Goal: Information Seeking & Learning: Learn about a topic

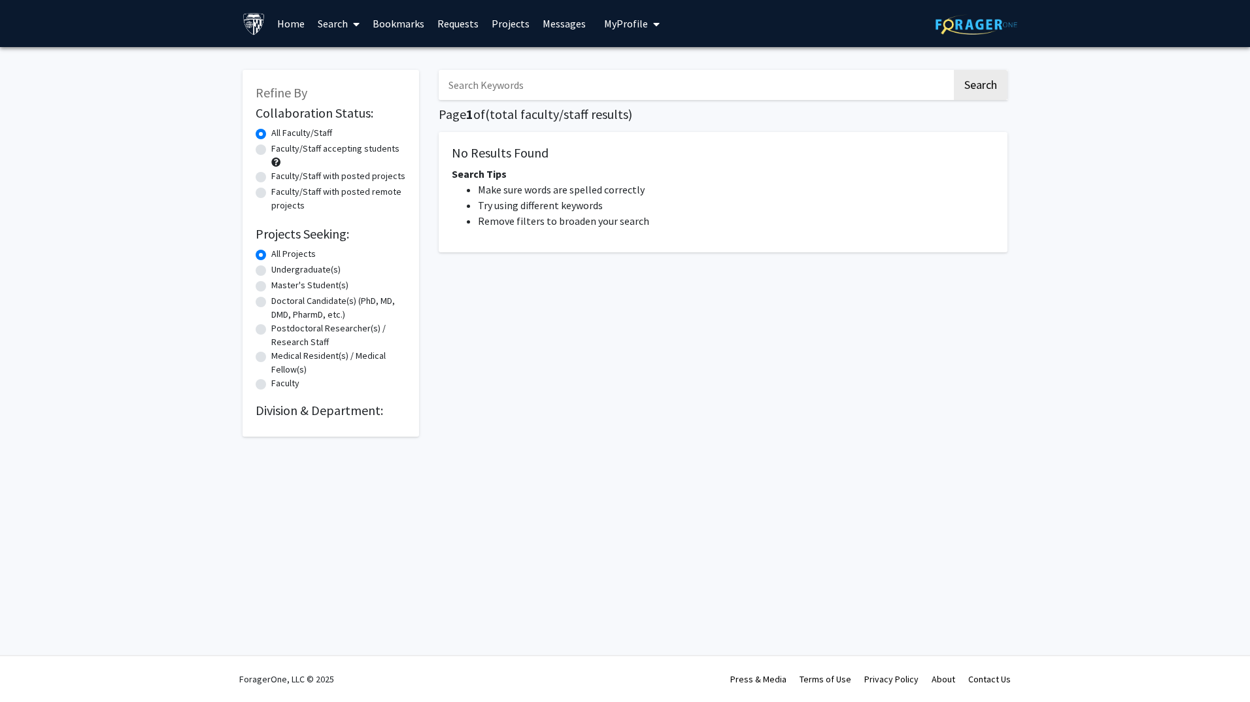
click at [271, 287] on label "Master's Student(s)" at bounding box center [309, 285] width 77 height 14
click at [271, 287] on input "Master's Student(s)" at bounding box center [275, 282] width 8 height 8
radio input "true"
click at [271, 150] on label "Faculty/Staff accepting students" at bounding box center [335, 149] width 128 height 14
click at [271, 150] on input "Faculty/Staff accepting students" at bounding box center [275, 146] width 8 height 8
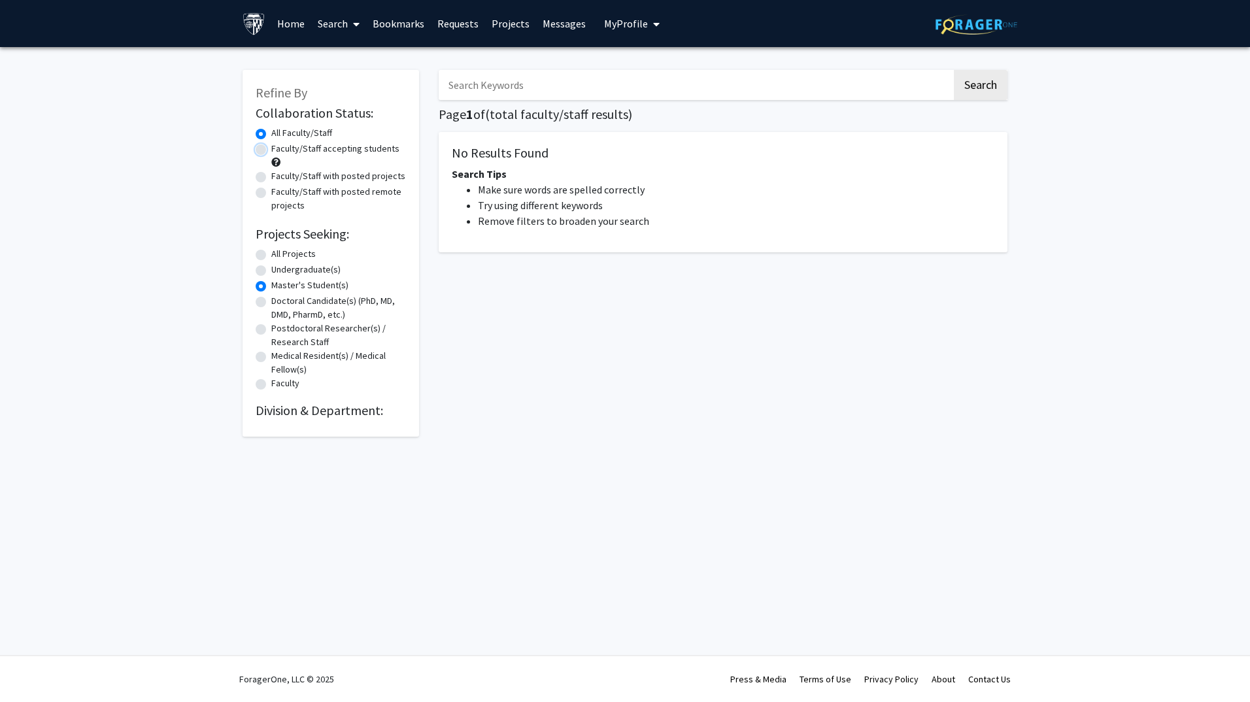
radio input "true"
click at [977, 86] on button "Search" at bounding box center [981, 85] width 54 height 30
radio input "true"
click at [267, 288] on div "Master's Student(s)" at bounding box center [331, 286] width 150 height 16
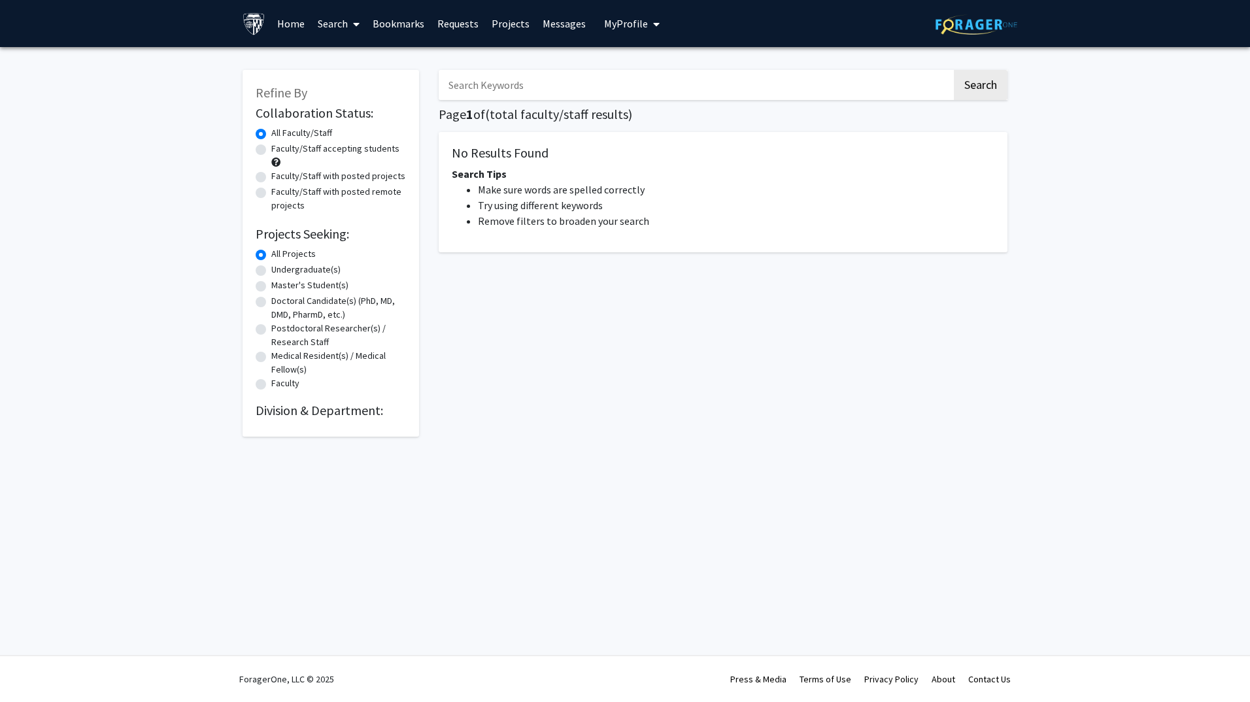
click at [271, 286] on label "Master's Student(s)" at bounding box center [309, 285] width 77 height 14
click at [271, 286] on input "Master's Student(s)" at bounding box center [275, 282] width 8 height 8
radio input "true"
click at [271, 151] on label "Faculty/Staff accepting students" at bounding box center [335, 149] width 128 height 14
click at [271, 150] on input "Faculty/Staff accepting students" at bounding box center [275, 146] width 8 height 8
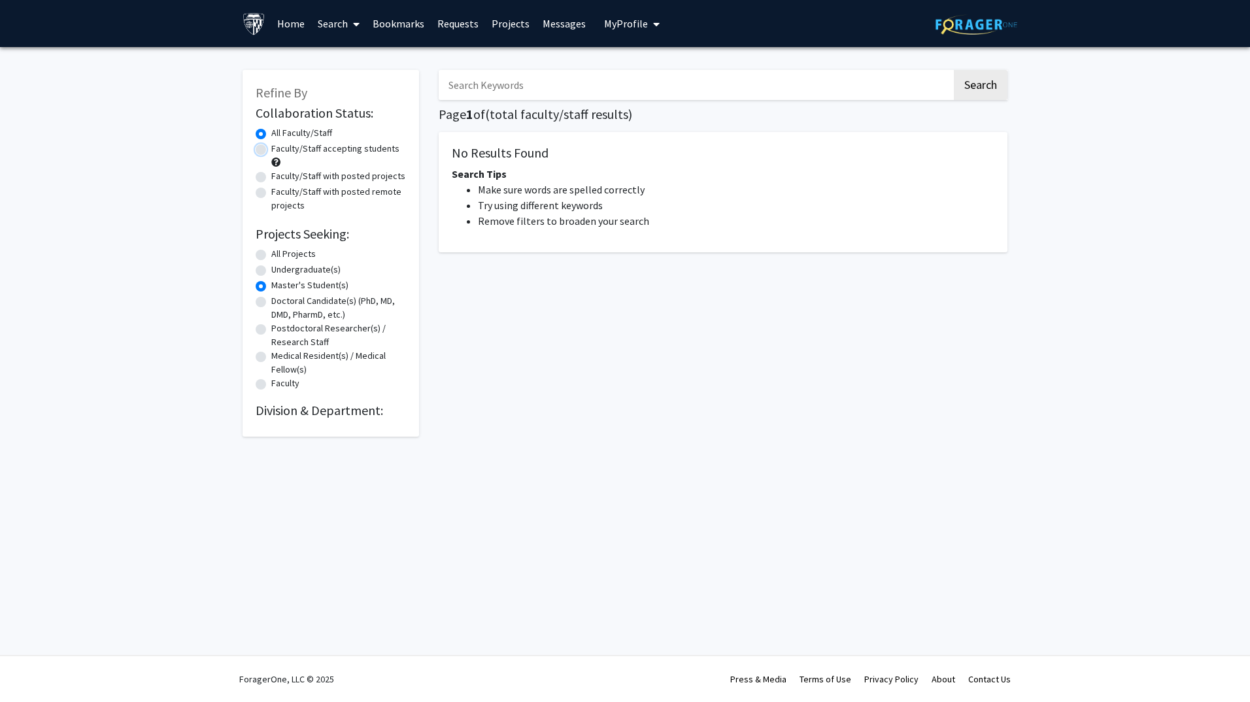
radio input "true"
click at [407, 183] on div "Refine By Collaboration Status: Collaboration Status All Faculty/Staff Collabor…" at bounding box center [331, 253] width 177 height 367
click at [356, 108] on h2 "Collaboration Status:" at bounding box center [331, 113] width 150 height 16
click at [485, 90] on input "Search Keywords" at bounding box center [695, 85] width 513 height 30
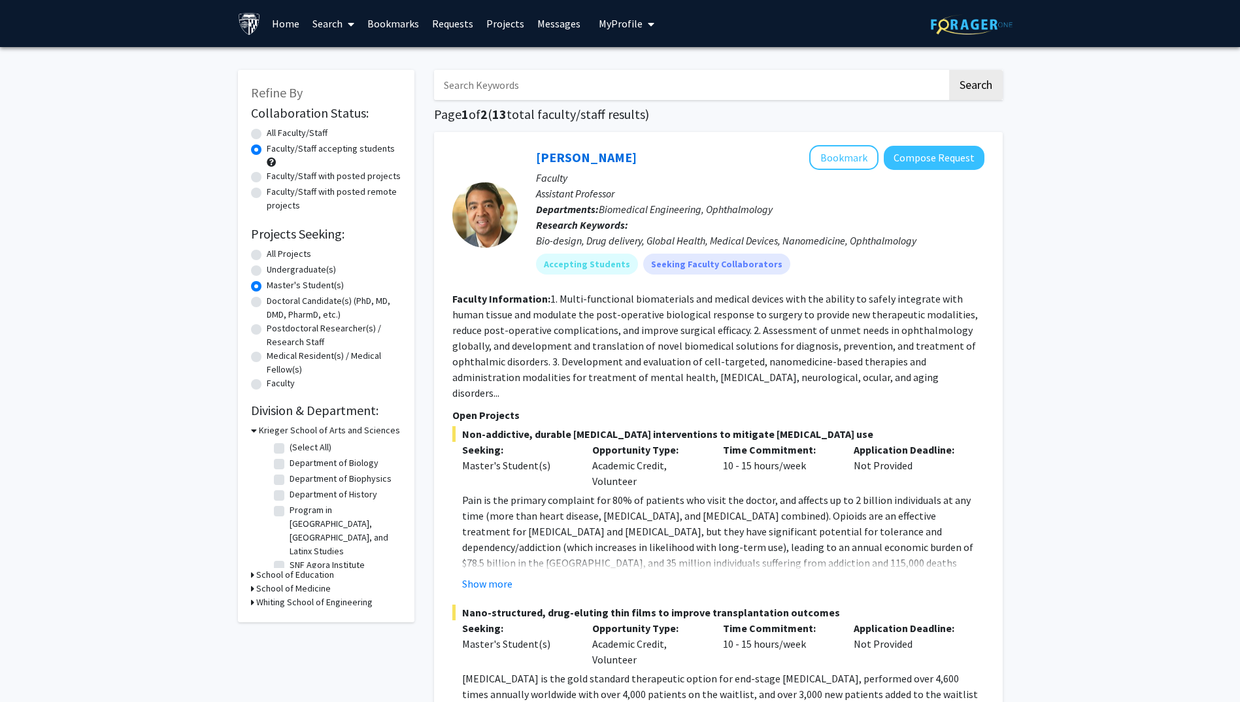
click at [263, 175] on div "Faculty/Staff with posted projects" at bounding box center [326, 177] width 150 height 16
click at [254, 599] on div "Whiting School of Engineering" at bounding box center [326, 603] width 150 height 14
click at [250, 598] on div "Refine By Collaboration Status: Collaboration Status All Faculty/Staff Collabor…" at bounding box center [326, 346] width 177 height 552
click at [253, 597] on icon at bounding box center [252, 603] width 3 height 14
click at [267, 179] on label "Faculty/Staff with posted projects" at bounding box center [334, 176] width 134 height 14
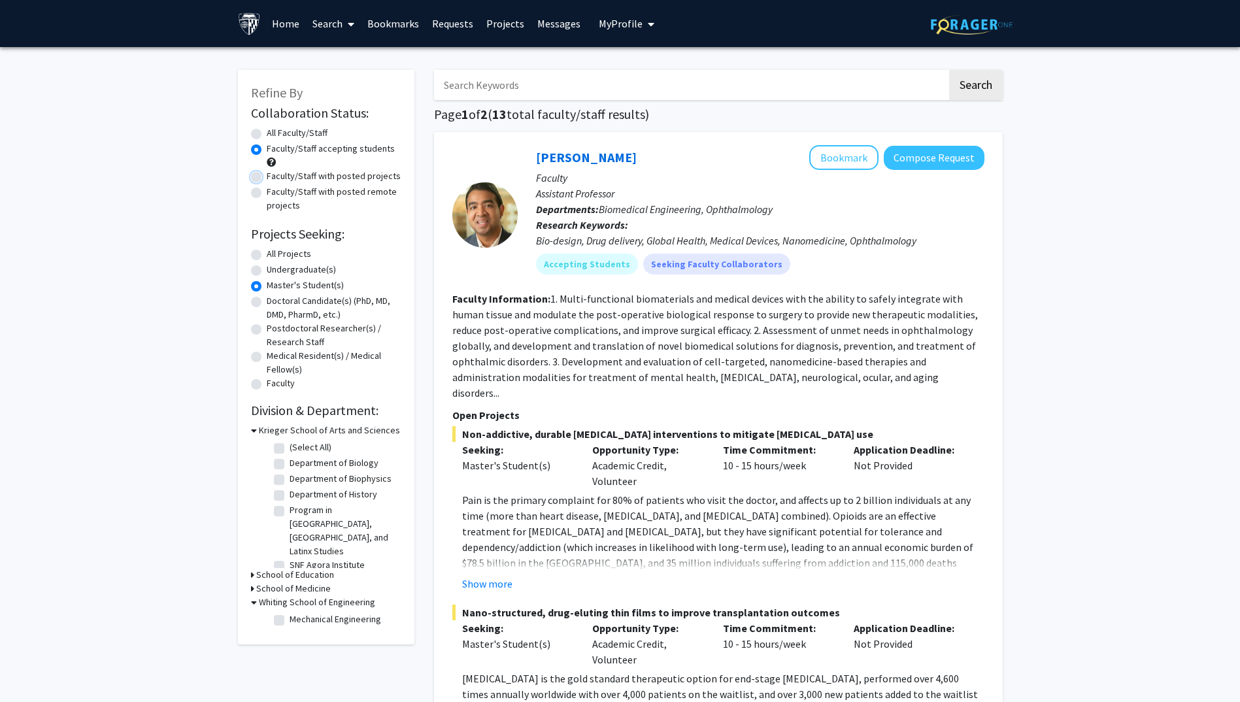
click at [267, 178] on input "Faculty/Staff with posted projects" at bounding box center [271, 173] width 8 height 8
radio input "true"
click at [267, 596] on h3 "Whiting School of Engineering" at bounding box center [314, 603] width 116 height 14
click at [263, 194] on div "Faculty/Staff with posted remote projects" at bounding box center [326, 198] width 150 height 27
click at [267, 138] on label "All Faculty/Staff" at bounding box center [297, 133] width 61 height 14
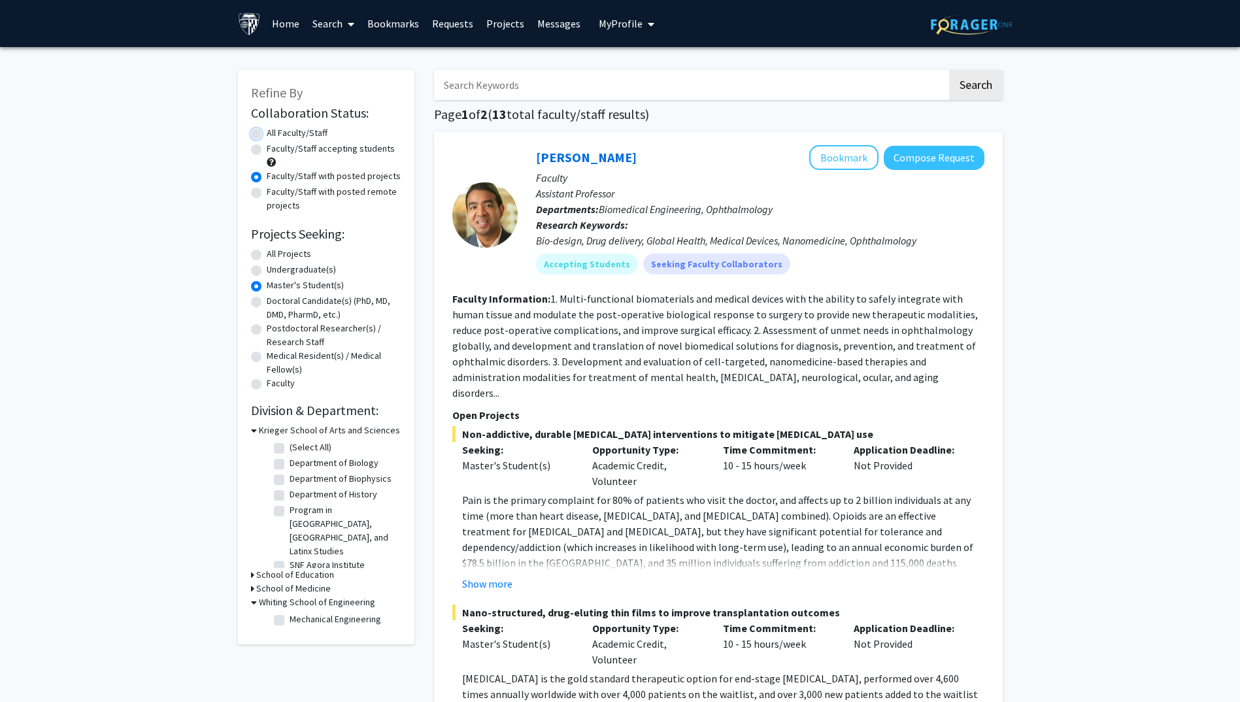
click at [267, 135] on input "All Faculty/Staff" at bounding box center [271, 130] width 8 height 8
radio input "true"
click at [267, 599] on h3 "Whiting School of Engineering" at bounding box center [314, 603] width 116 height 14
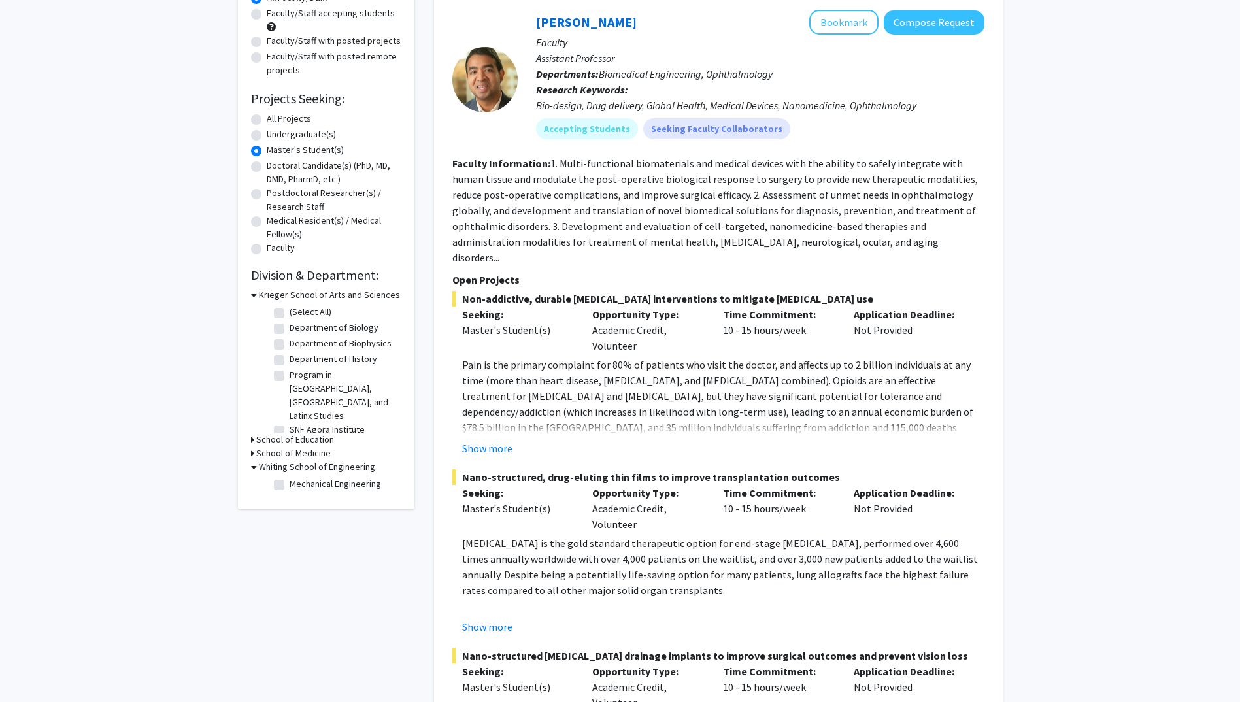
scroll to position [131, 0]
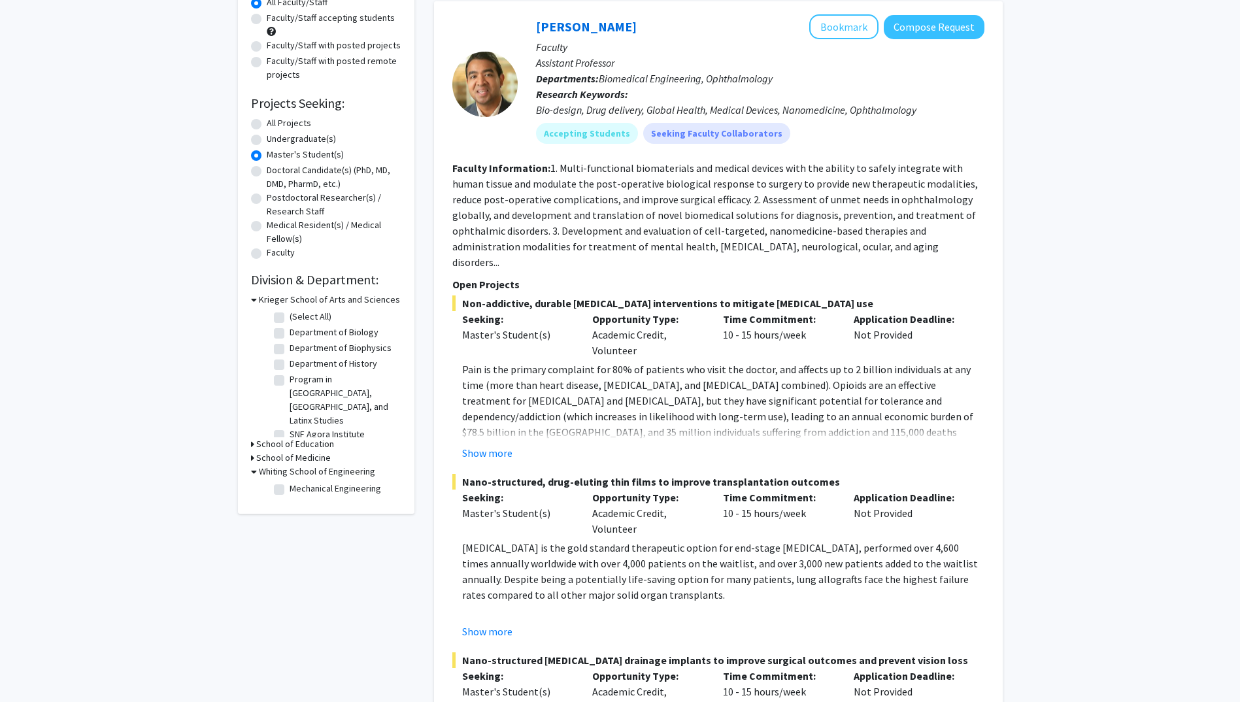
click at [307, 467] on h3 "Whiting School of Engineering" at bounding box center [317, 472] width 116 height 14
click at [307, 467] on h3 "Whiting School of Engineering" at bounding box center [314, 472] width 116 height 14
drag, startPoint x: 307, startPoint y: 467, endPoint x: 297, endPoint y: 482, distance: 18.3
click at [297, 482] on label "Mechanical Engineering" at bounding box center [336, 489] width 92 height 14
click at [297, 482] on input "Mechanical Engineering" at bounding box center [294, 486] width 8 height 8
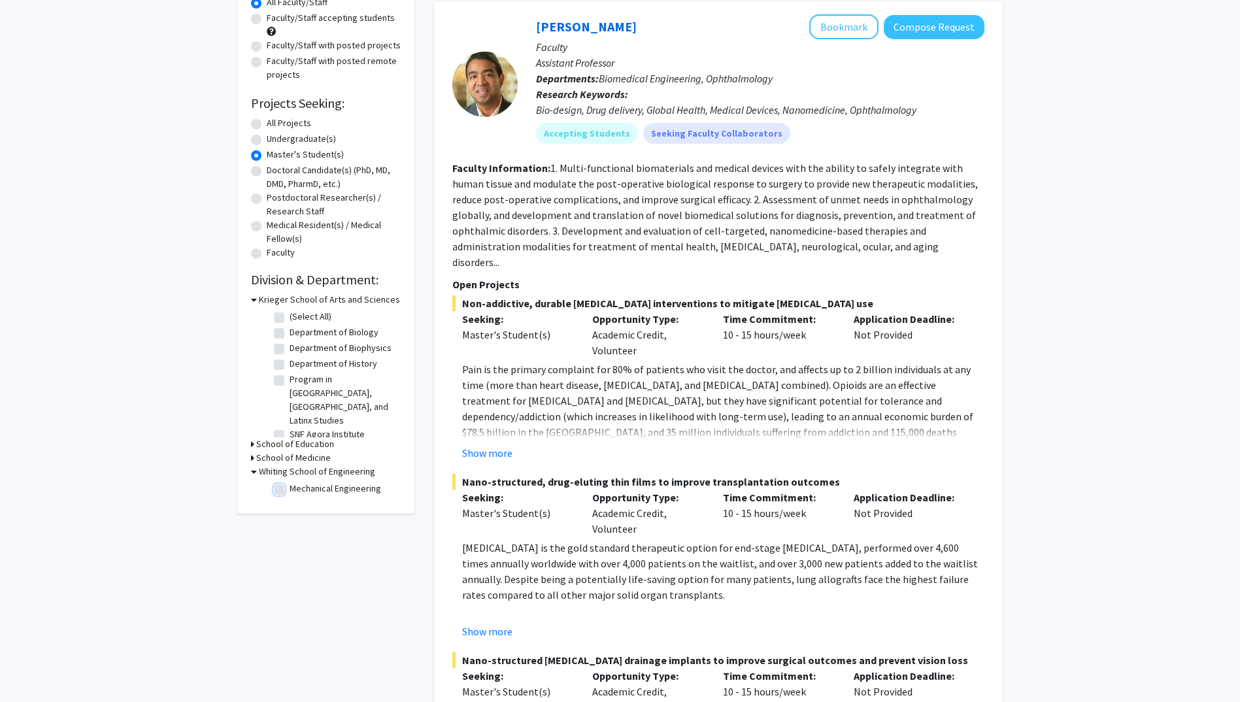
checkbox input "true"
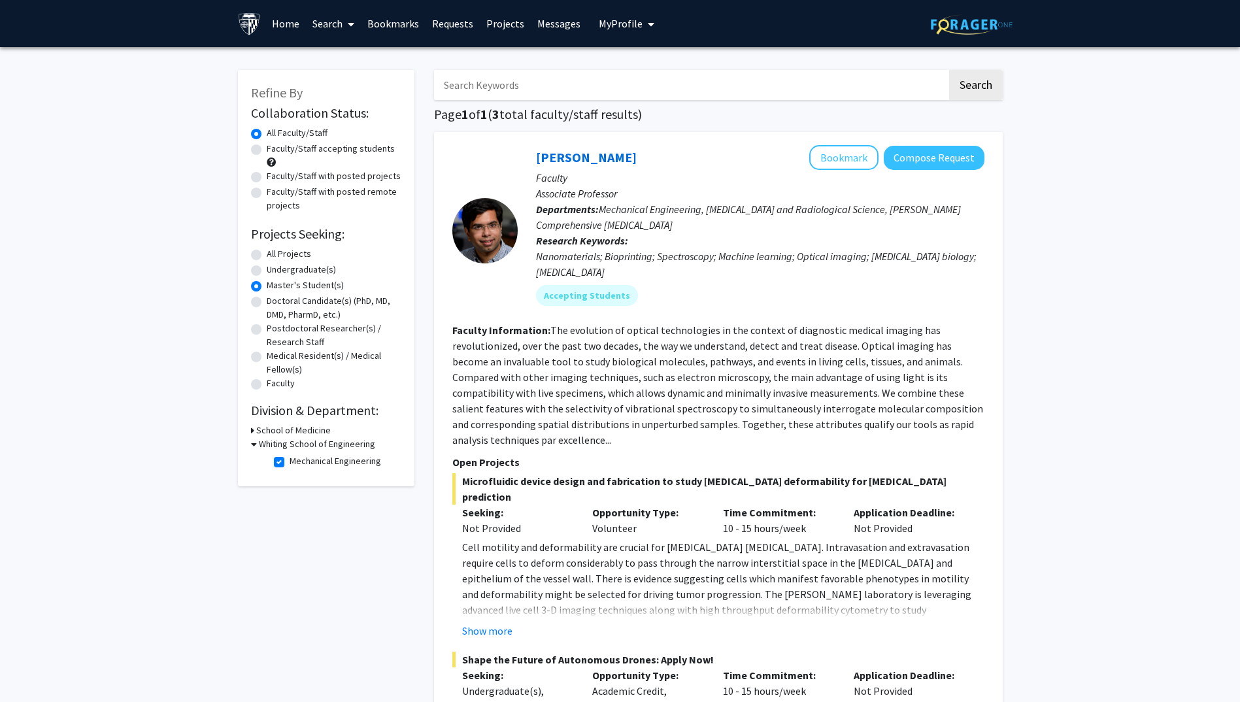
click at [286, 445] on h3 "Whiting School of Engineering" at bounding box center [317, 444] width 116 height 14
click at [286, 445] on h3 "Whiting School of Engineering" at bounding box center [314, 444] width 116 height 14
drag, startPoint x: 286, startPoint y: 445, endPoint x: 280, endPoint y: 462, distance: 17.6
click at [290, 462] on label "Mechanical Engineering" at bounding box center [336, 461] width 92 height 14
click at [290, 462] on input "Mechanical Engineering" at bounding box center [294, 458] width 8 height 8
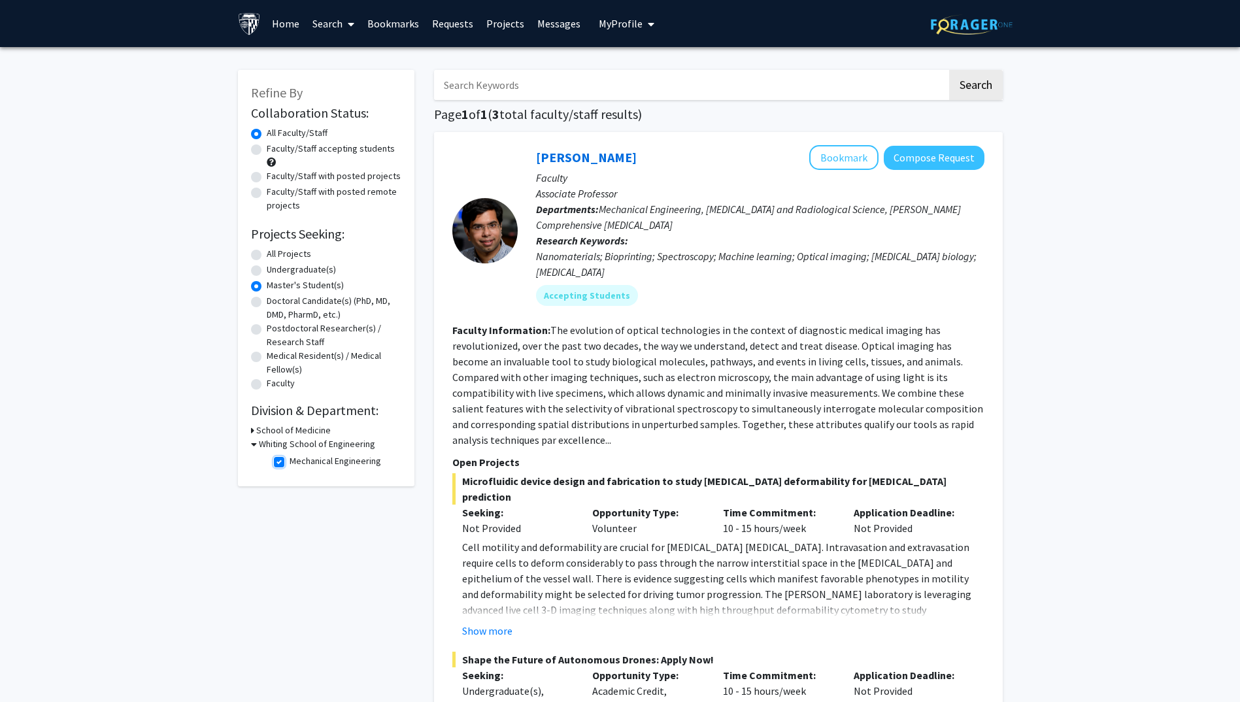
checkbox input "false"
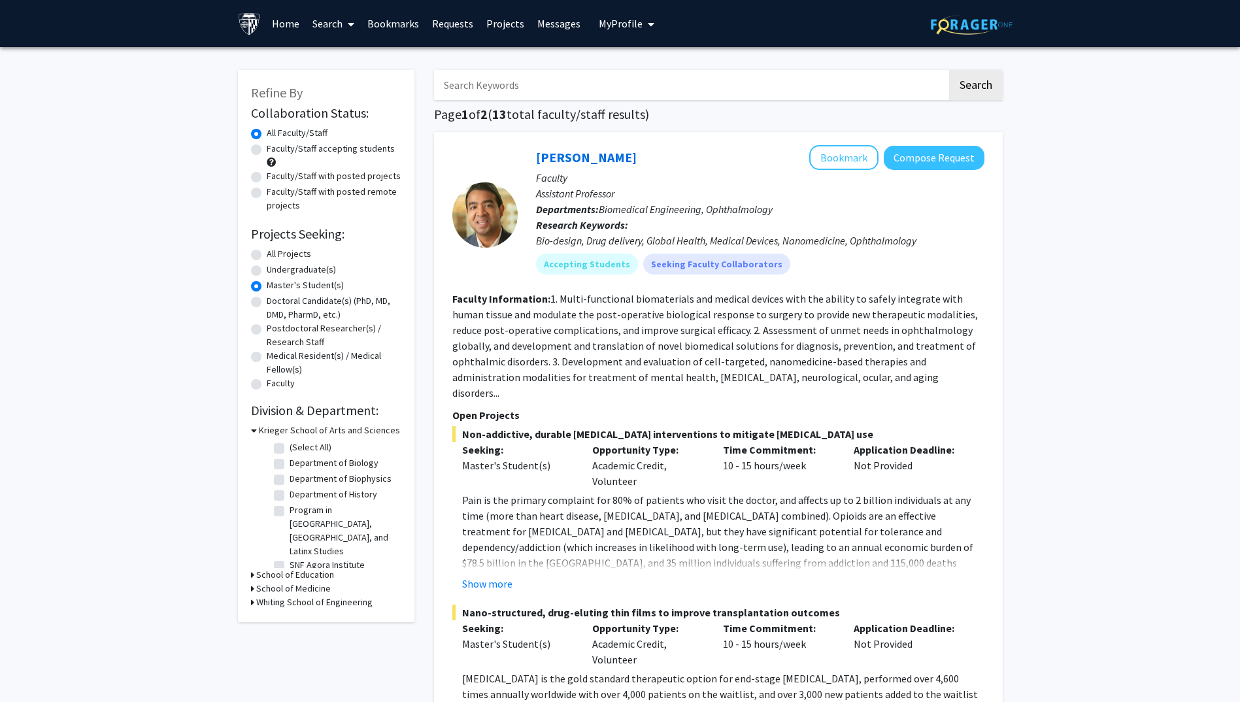
click at [248, 570] on div "Refine By Collaboration Status: Collaboration Status All Faculty/Staff Collabor…" at bounding box center [326, 346] width 177 height 552
click at [249, 570] on div "Refine By Collaboration Status: Collaboration Status All Faculty/Staff Collabor…" at bounding box center [326, 346] width 177 height 552
click at [254, 570] on div "School of Education" at bounding box center [326, 575] width 150 height 14
click at [258, 570] on h3 "School of Education" at bounding box center [295, 575] width 78 height 14
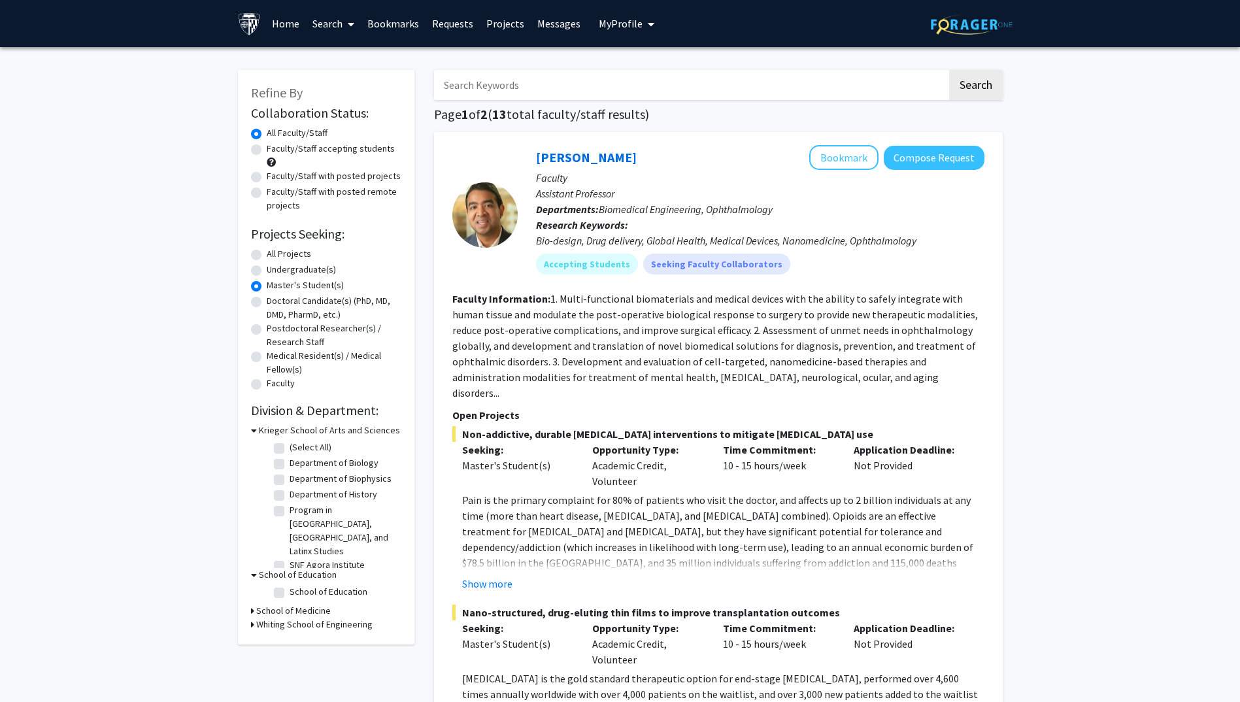
click at [267, 257] on label "All Projects" at bounding box center [289, 254] width 44 height 14
click at [267, 256] on input "All Projects" at bounding box center [271, 251] width 8 height 8
radio input "true"
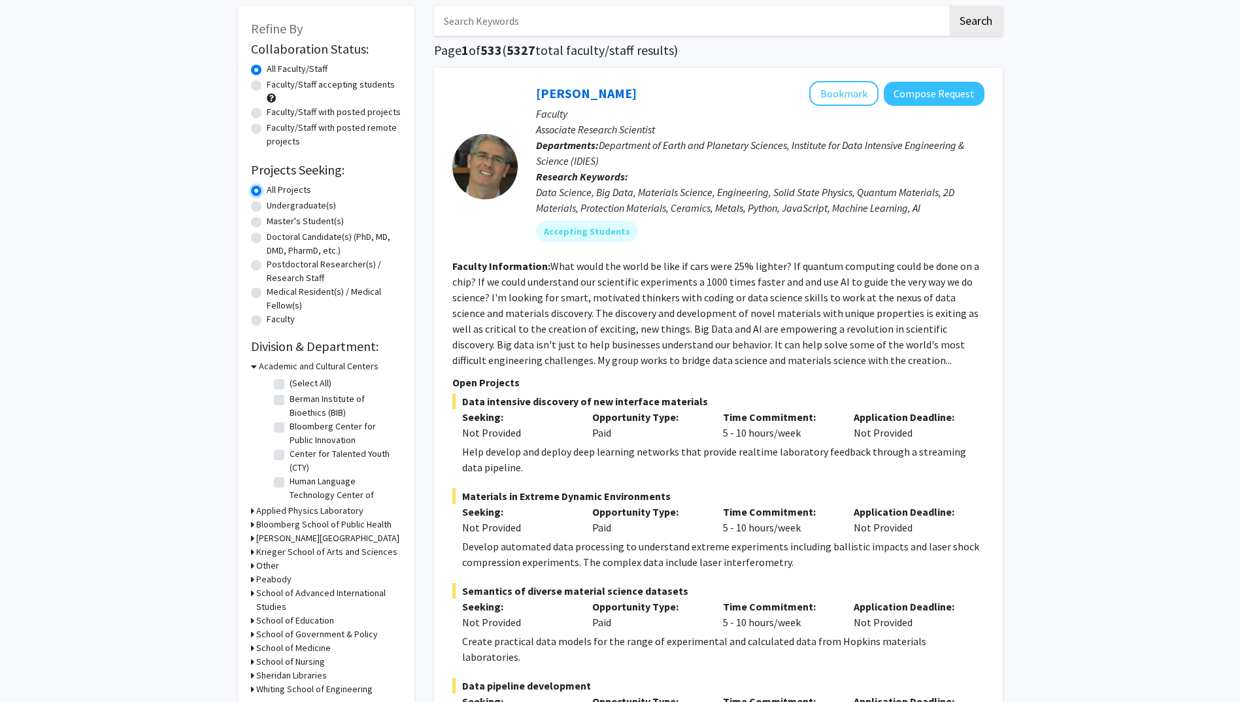
scroll to position [196, 0]
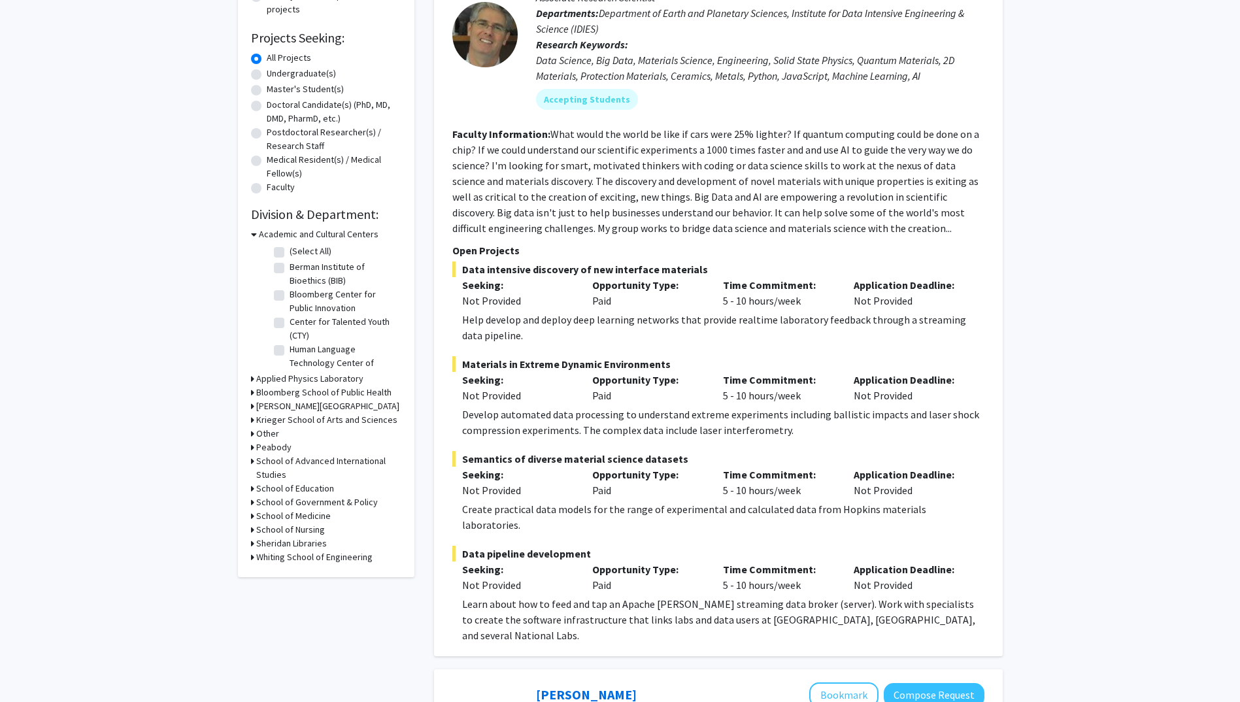
click at [271, 556] on h3 "Whiting School of Engineering" at bounding box center [314, 557] width 116 height 14
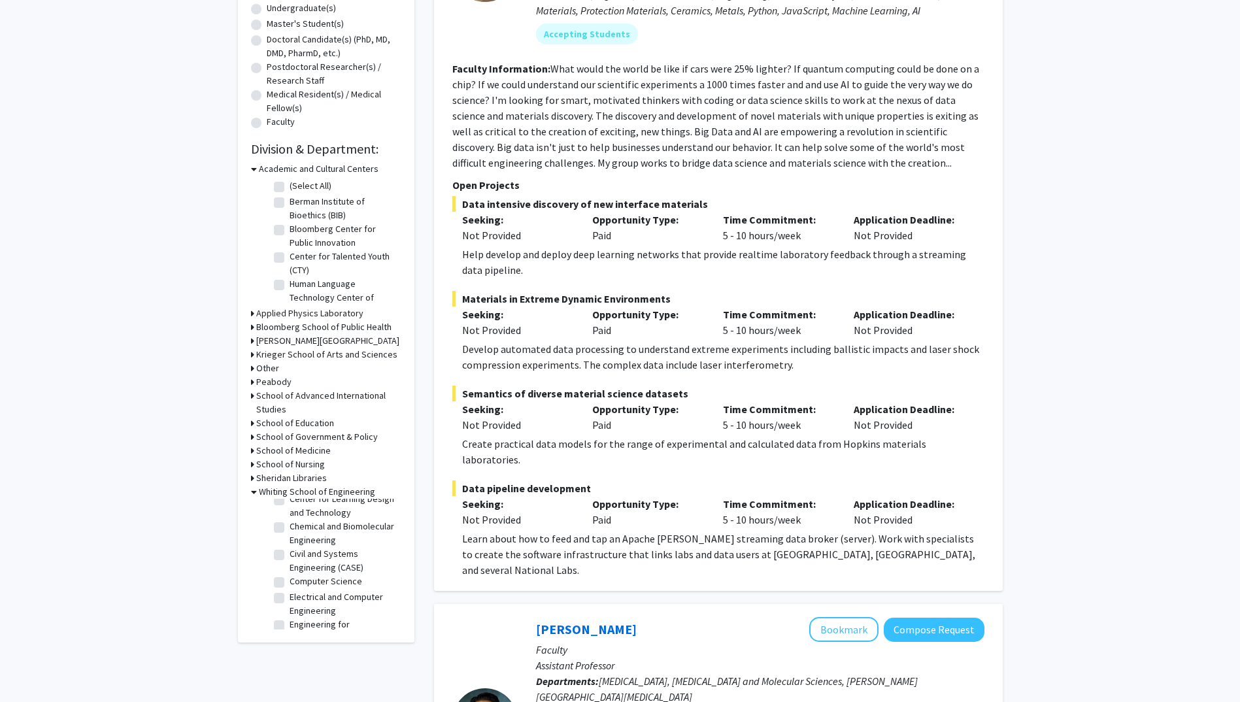
scroll to position [261, 0]
click at [284, 580] on fg-checkbox "Engineering for Professionals Engineering for Professionals" at bounding box center [336, 565] width 124 height 27
click at [290, 580] on label "Engineering for Professionals" at bounding box center [344, 565] width 109 height 27
click at [290, 561] on input "Engineering for Professionals" at bounding box center [294, 556] width 8 height 8
checkbox input "true"
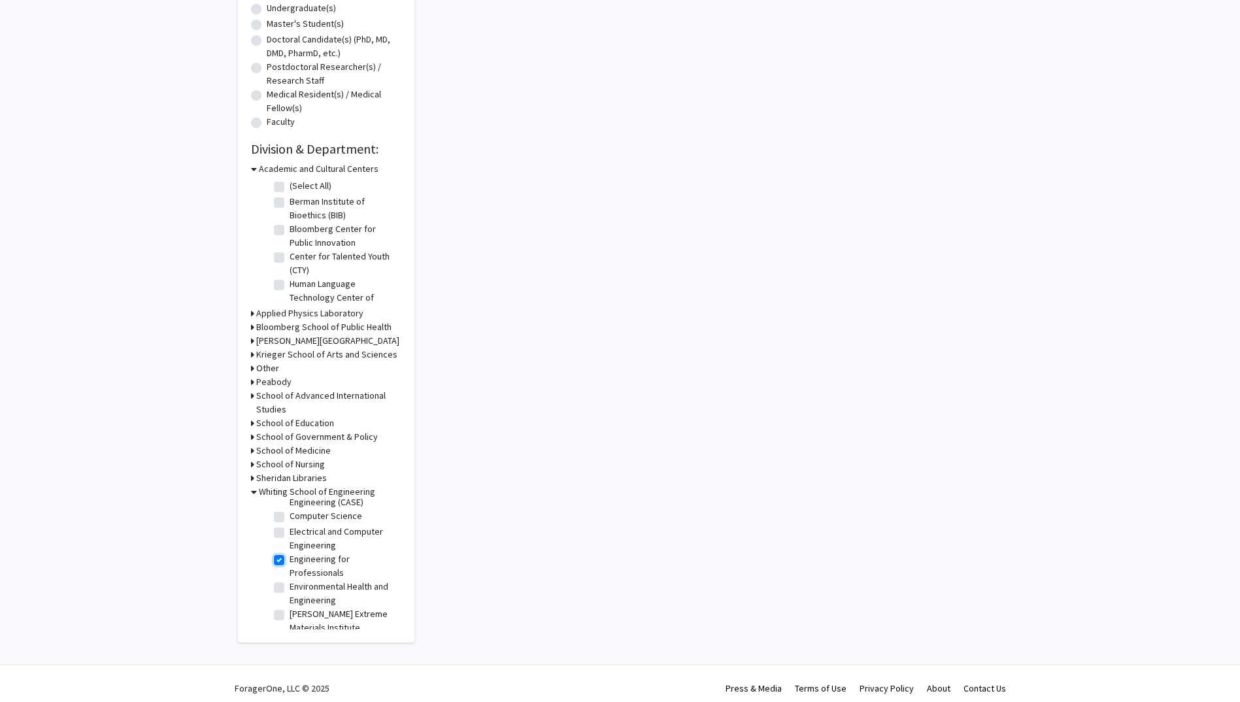
checkbox input "true"
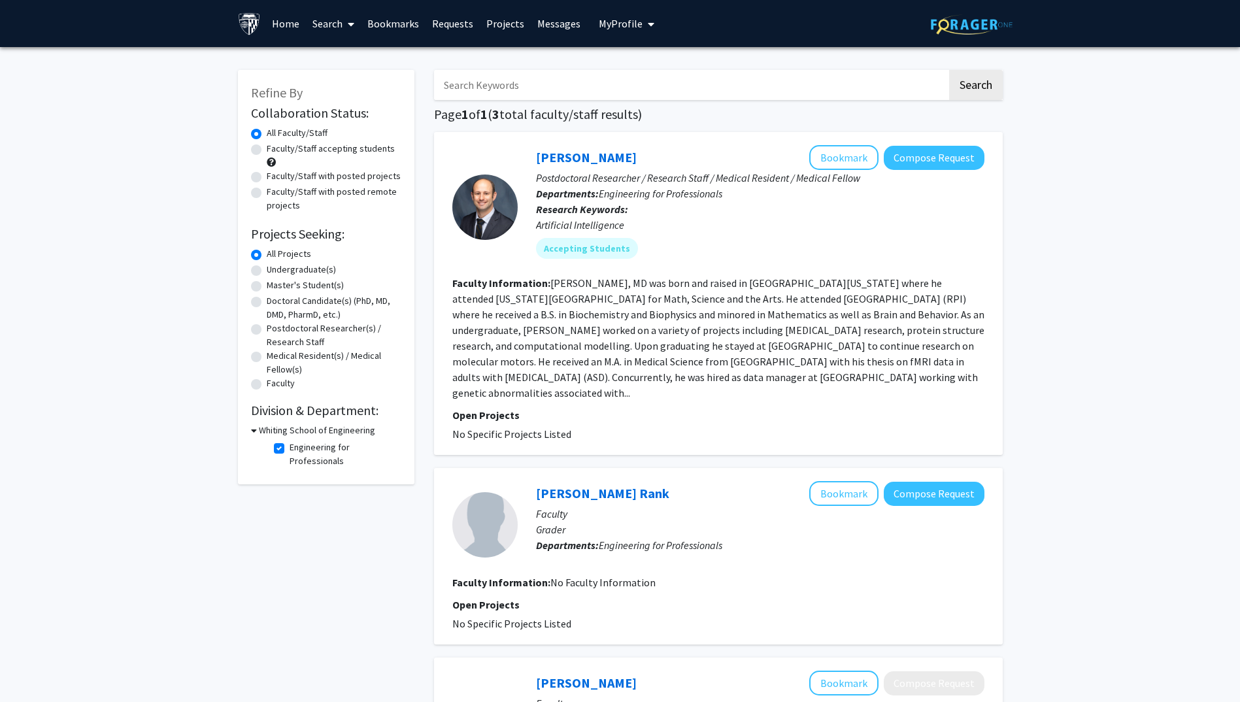
click at [252, 431] on icon at bounding box center [254, 431] width 6 height 14
click at [254, 433] on div "Whiting School of Engineering" at bounding box center [326, 431] width 150 height 14
click at [252, 432] on icon at bounding box center [252, 431] width 3 height 14
click at [290, 449] on label "Engineering for Professionals" at bounding box center [344, 454] width 109 height 27
click at [290, 449] on input "Engineering for Professionals" at bounding box center [294, 445] width 8 height 8
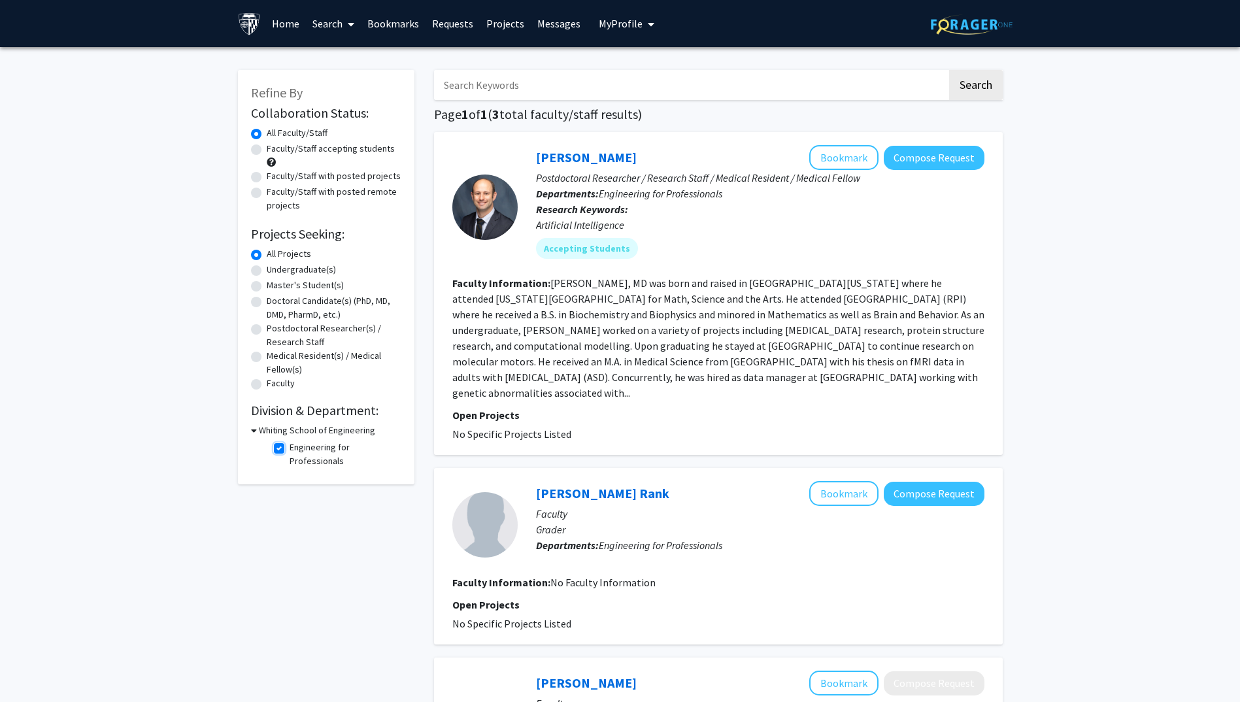
checkbox input "false"
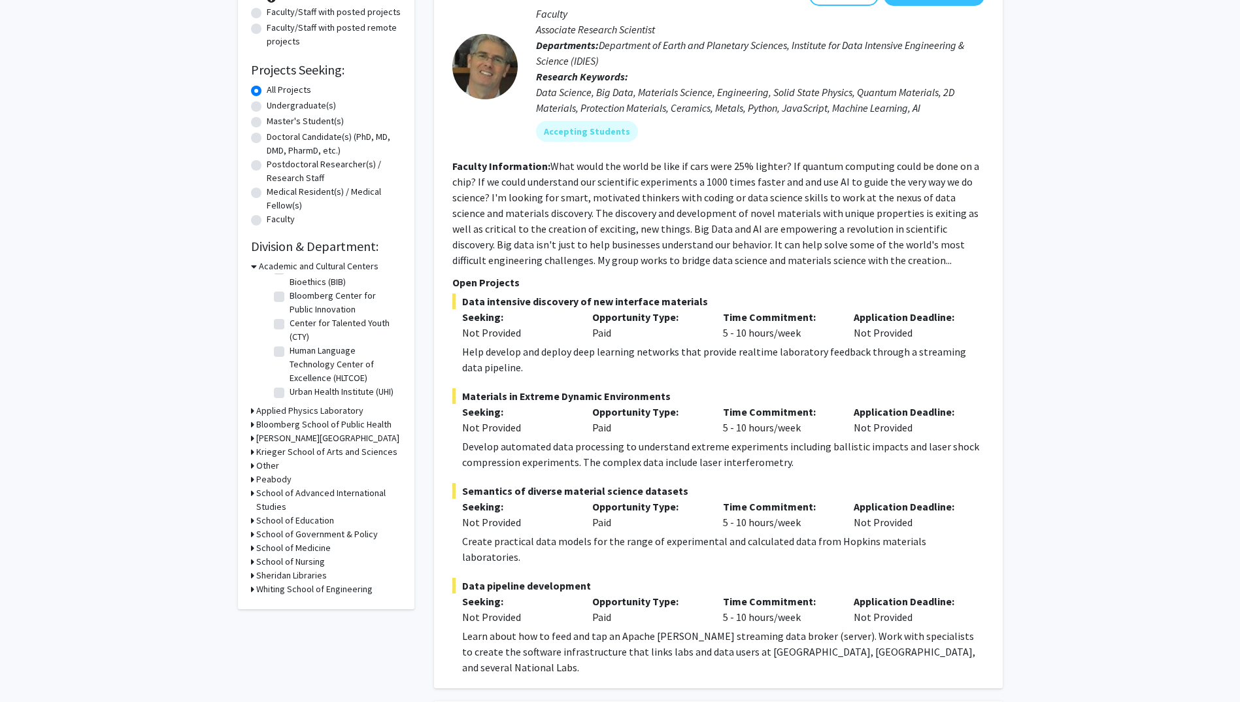
scroll to position [196, 0]
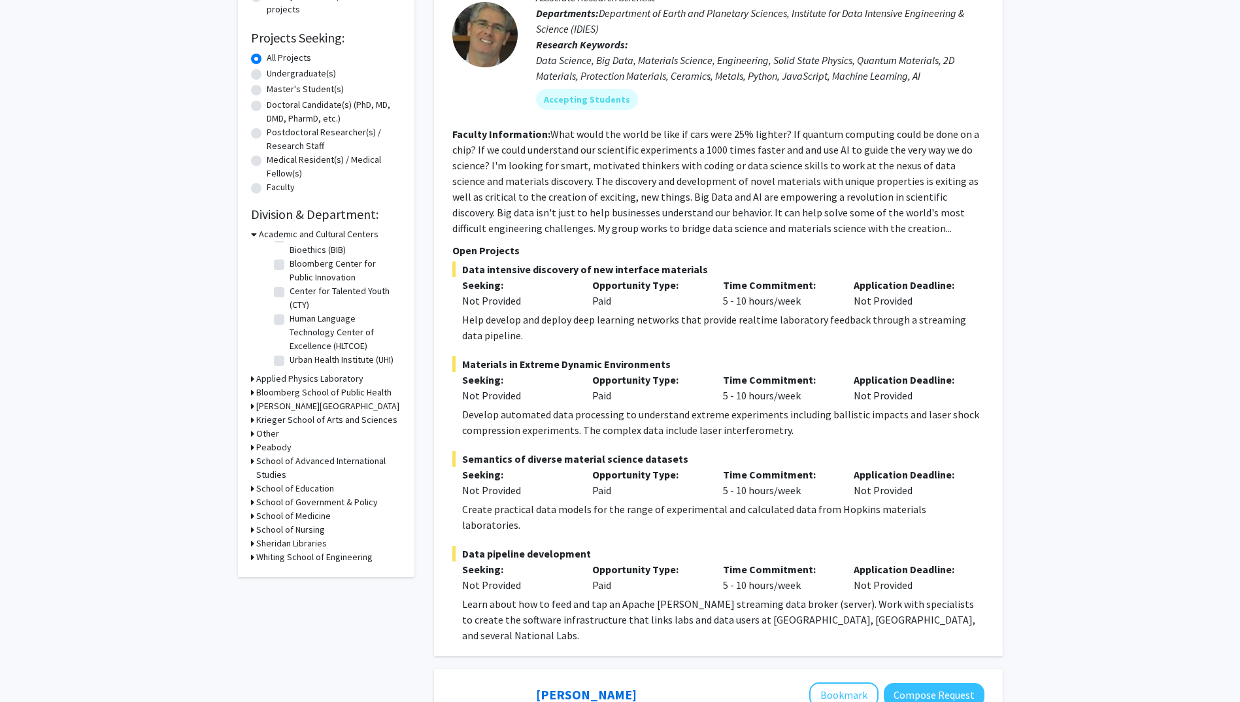
click at [256, 555] on h3 "Whiting School of Engineering" at bounding box center [314, 557] width 116 height 14
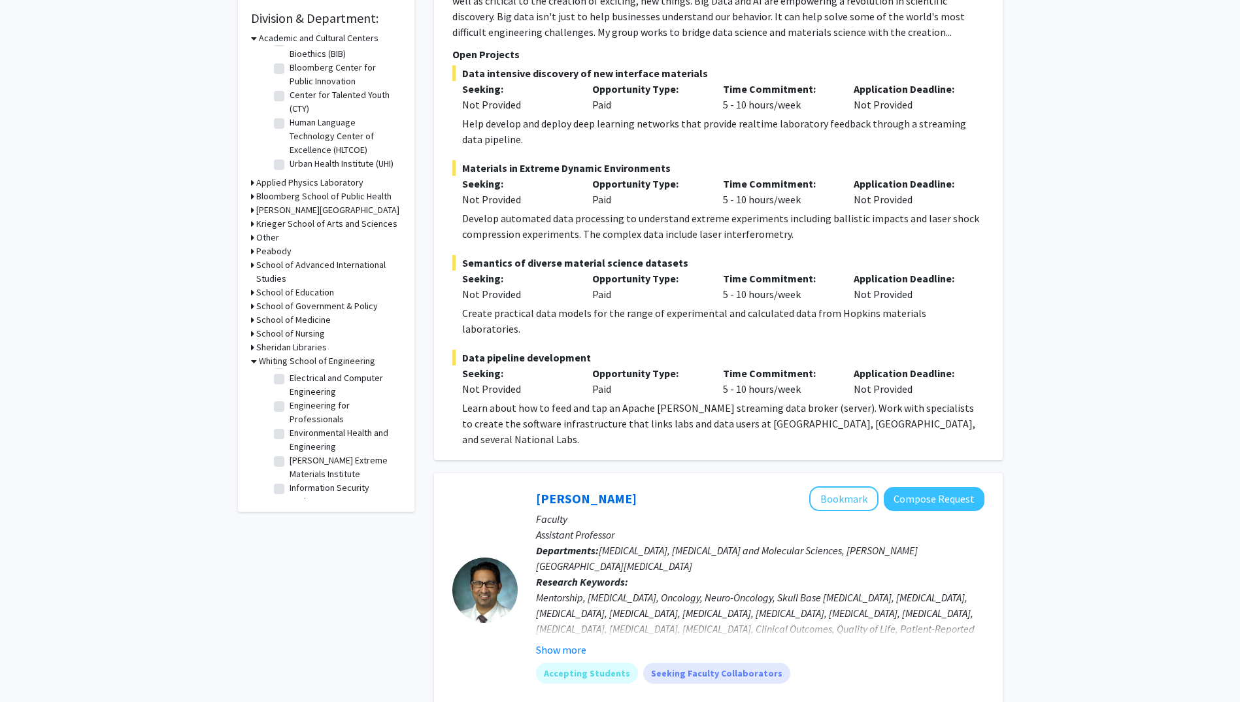
scroll to position [261, 0]
click at [290, 422] on label "Electrical and Computer Engineering" at bounding box center [344, 407] width 109 height 27
click at [290, 403] on input "Electrical and Computer Engineering" at bounding box center [294, 398] width 8 height 8
checkbox input "true"
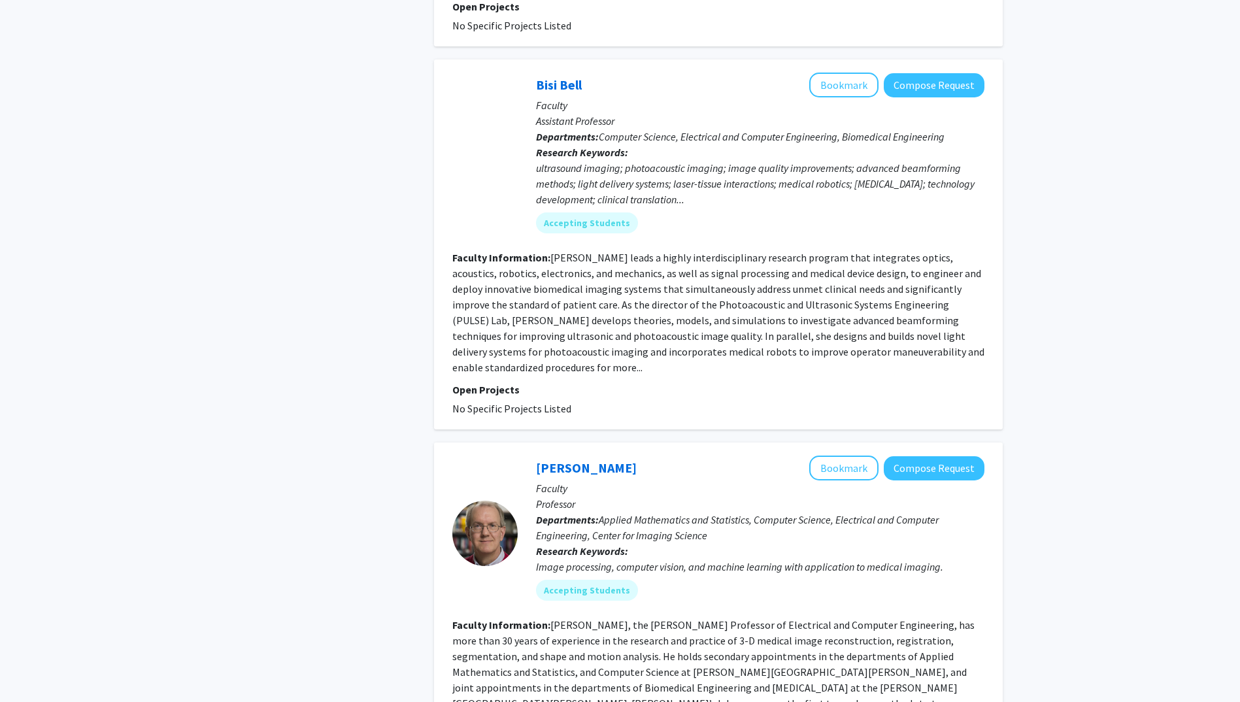
scroll to position [2459, 0]
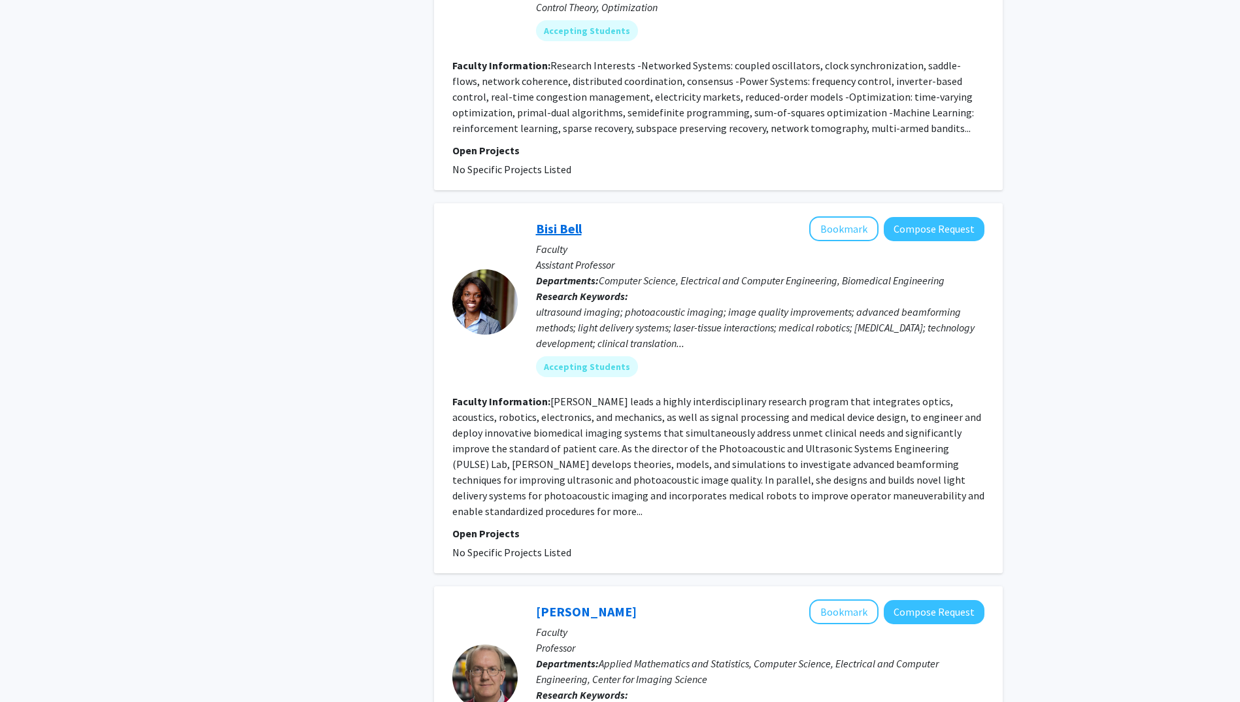
click at [558, 220] on link "Bisi Bell" at bounding box center [559, 228] width 46 height 16
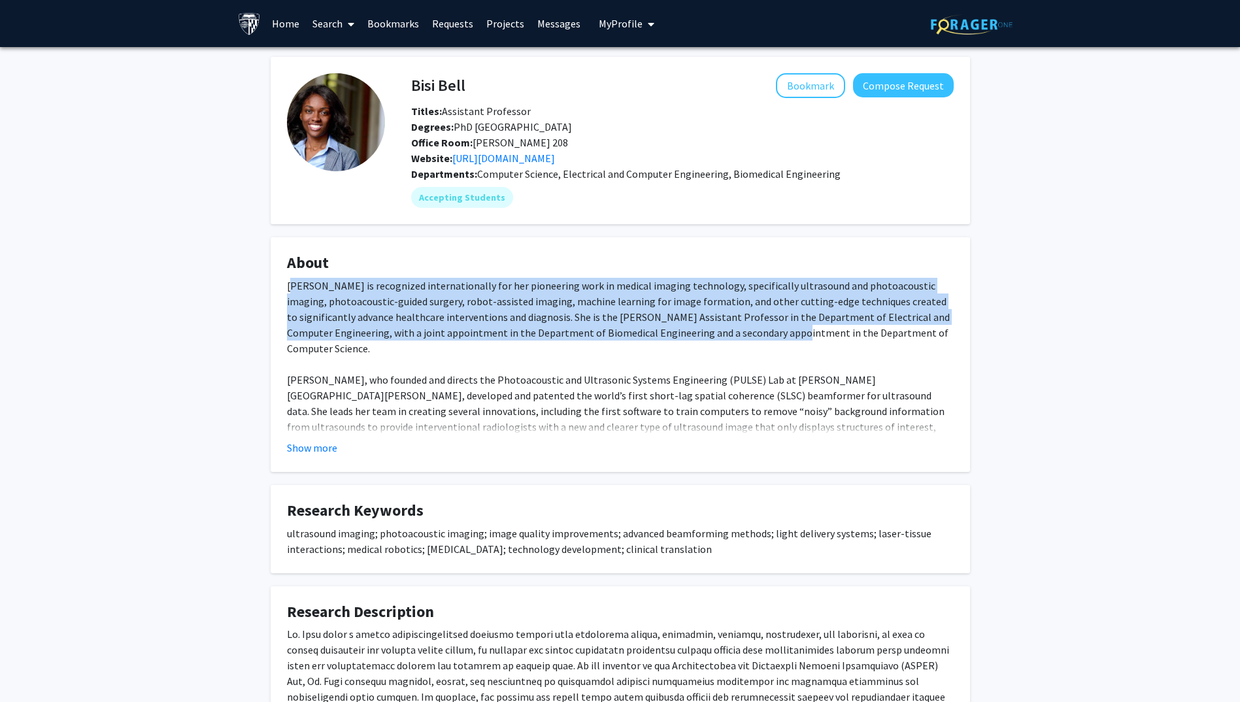
drag, startPoint x: 293, startPoint y: 286, endPoint x: 686, endPoint y: 329, distance: 395.2
click at [686, 329] on div "[PERSON_NAME] is recognized internationally for her pioneering work in medical …" at bounding box center [620, 670] width 667 height 784
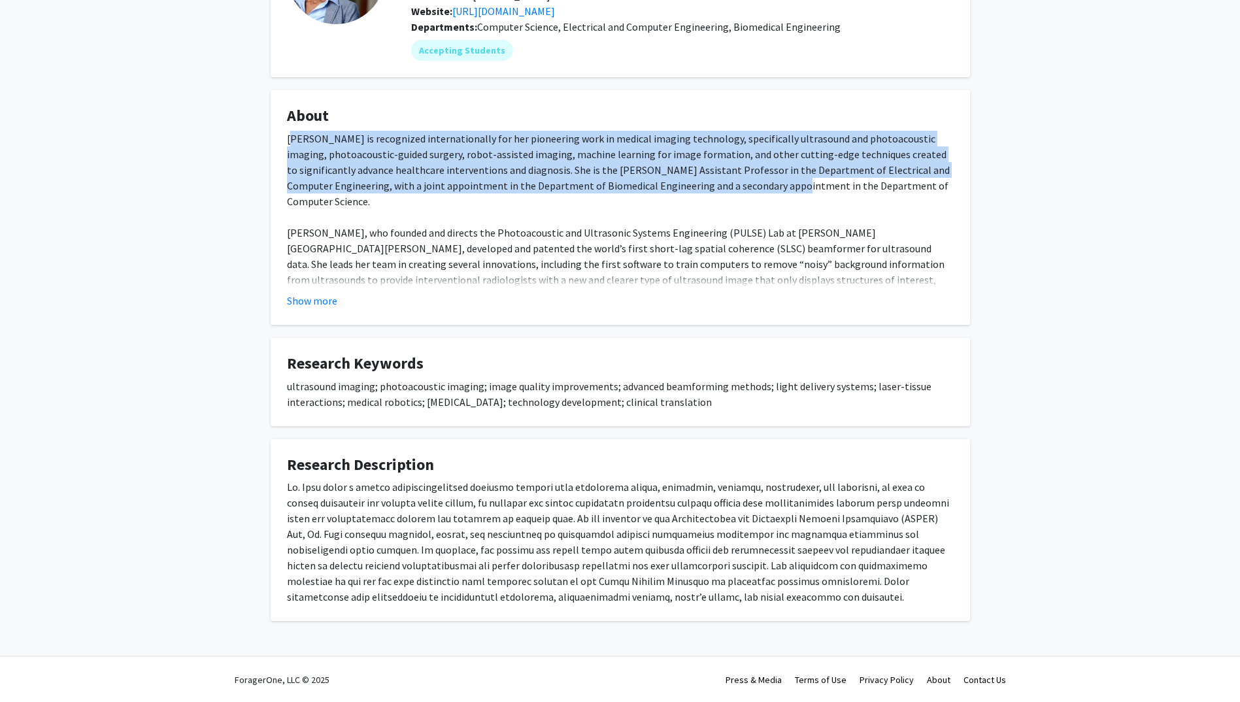
scroll to position [148, 0]
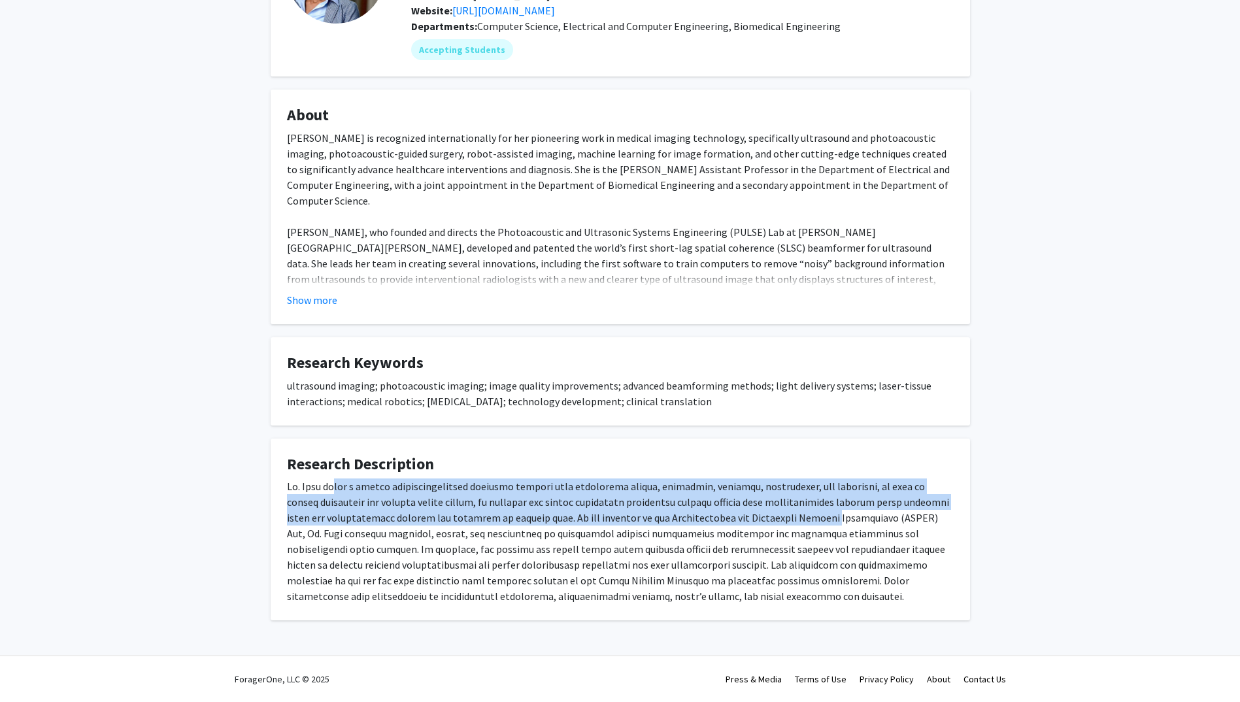
drag, startPoint x: 326, startPoint y: 488, endPoint x: 785, endPoint y: 516, distance: 460.5
click at [785, 516] on div at bounding box center [620, 542] width 667 height 126
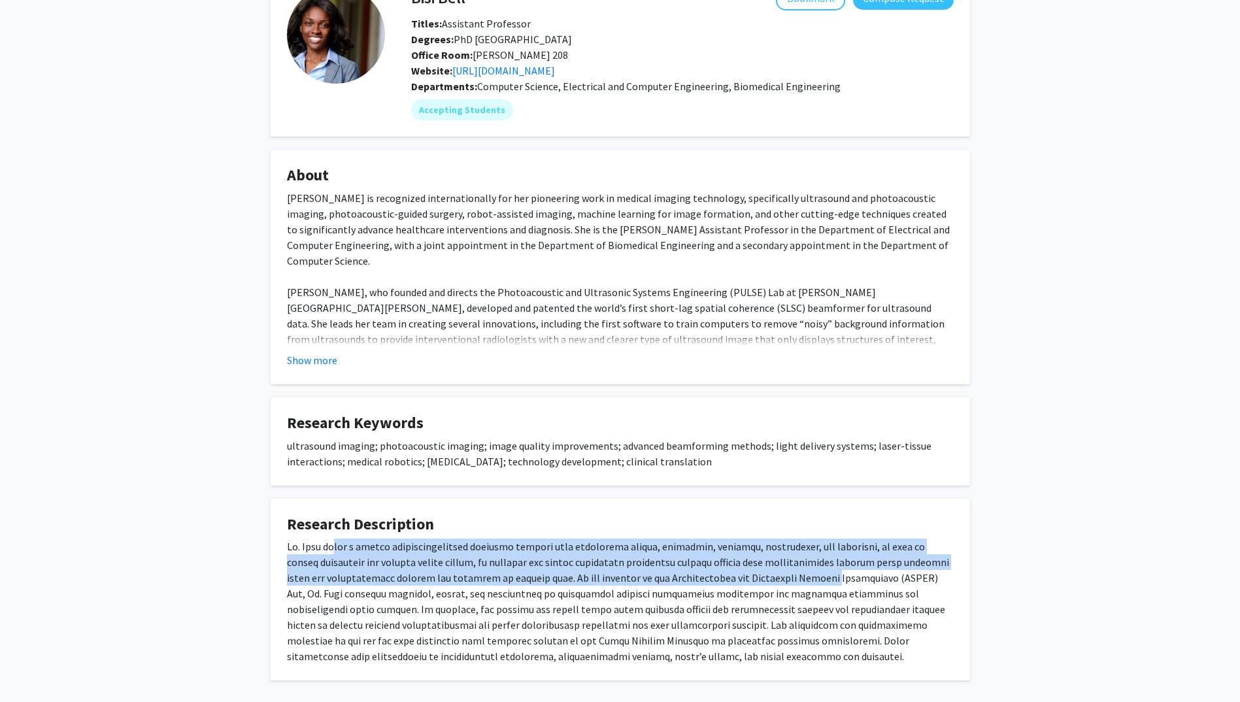
scroll to position [0, 0]
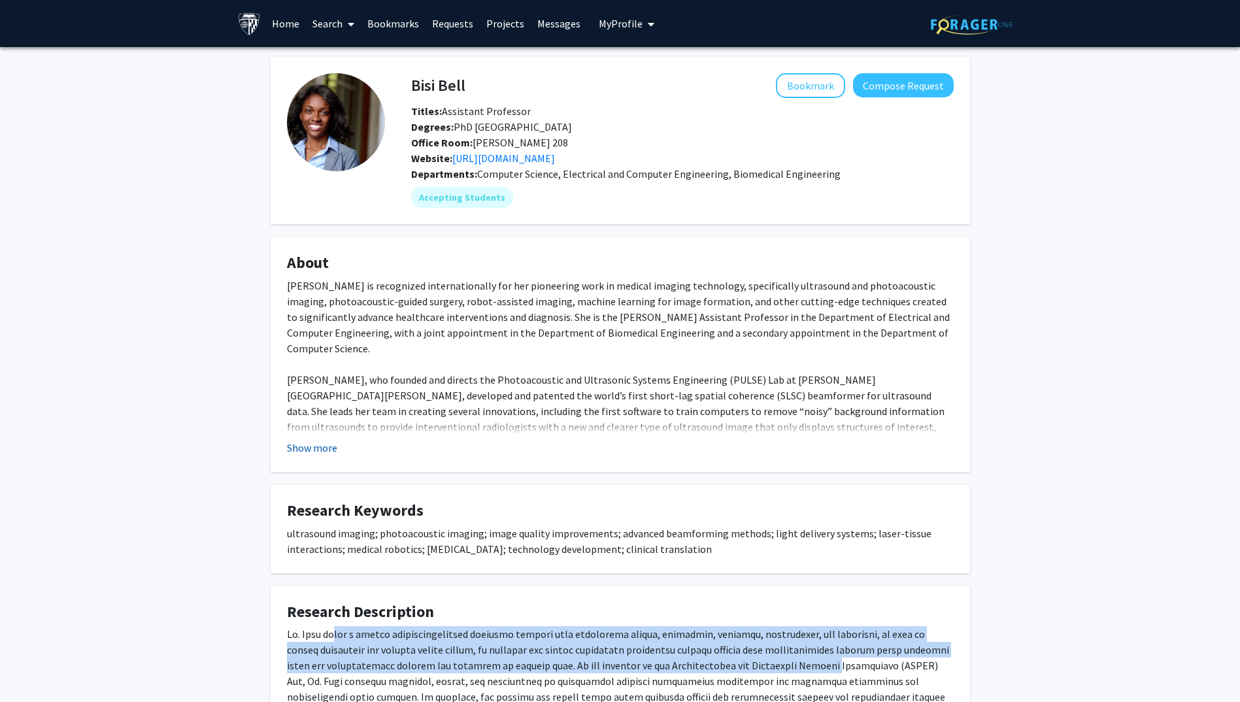
click at [303, 450] on button "Show more" at bounding box center [312, 448] width 50 height 16
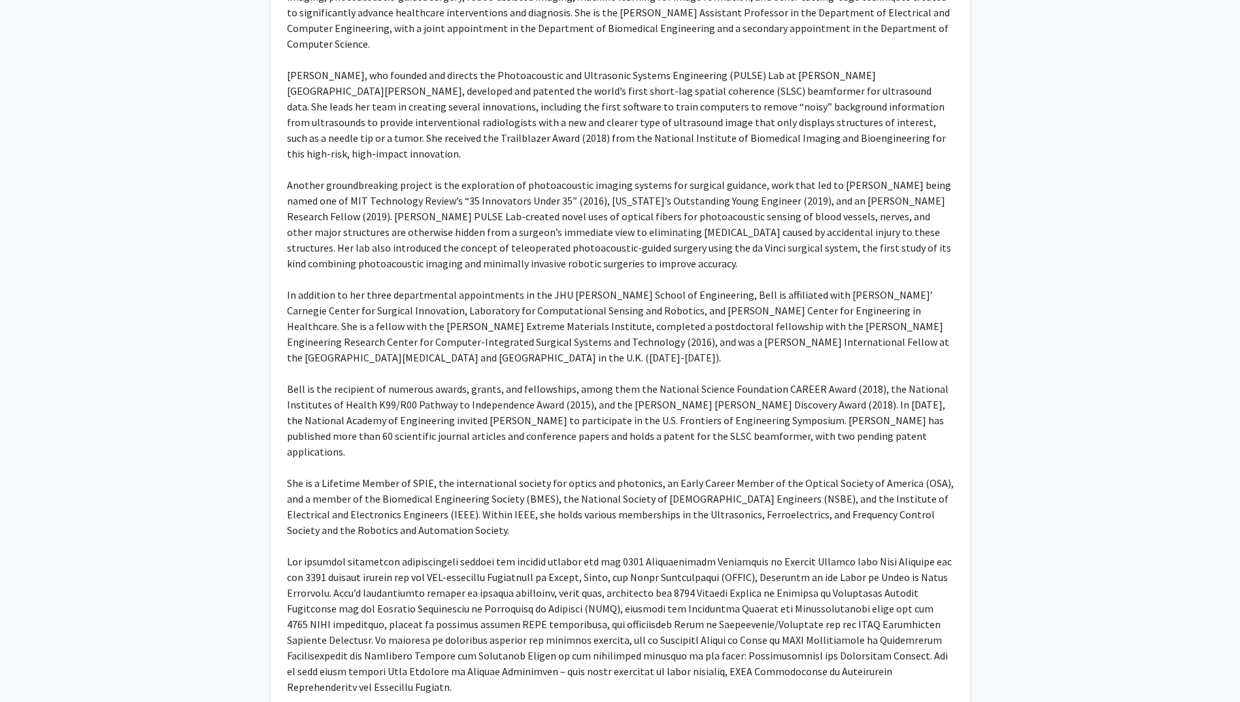
scroll to position [43, 0]
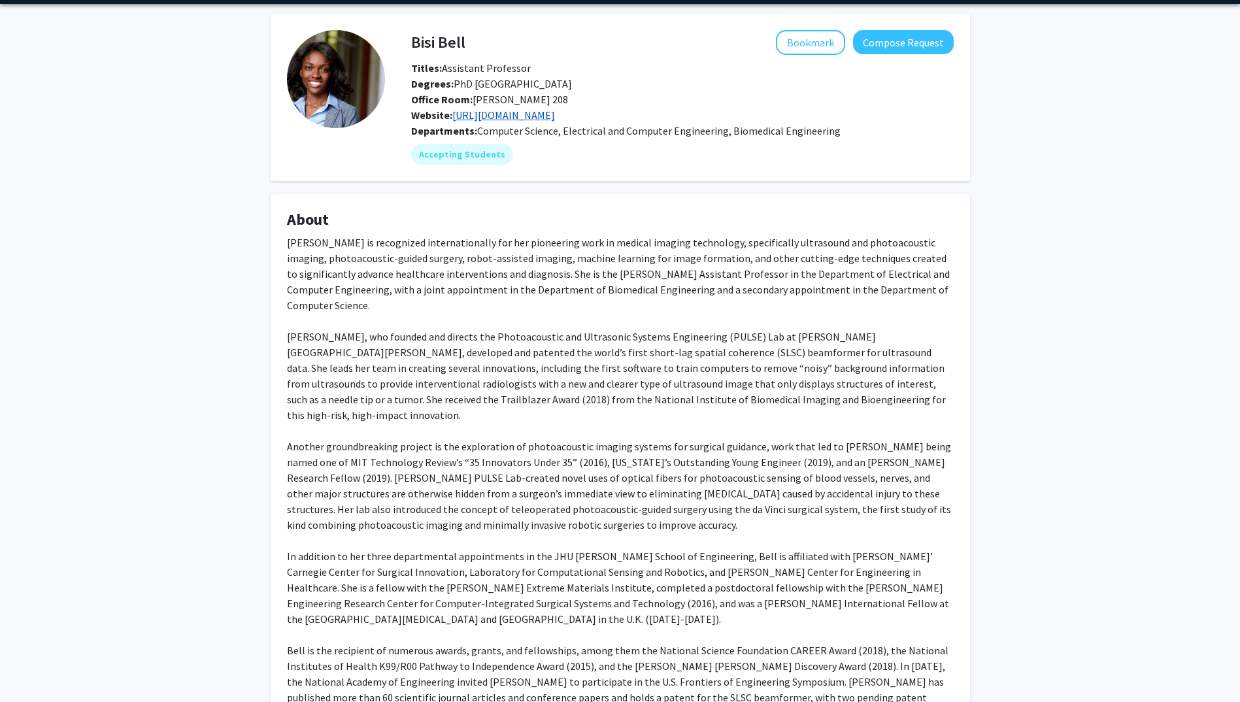
click at [469, 114] on link "[URL][DOMAIN_NAME]" at bounding box center [503, 115] width 103 height 13
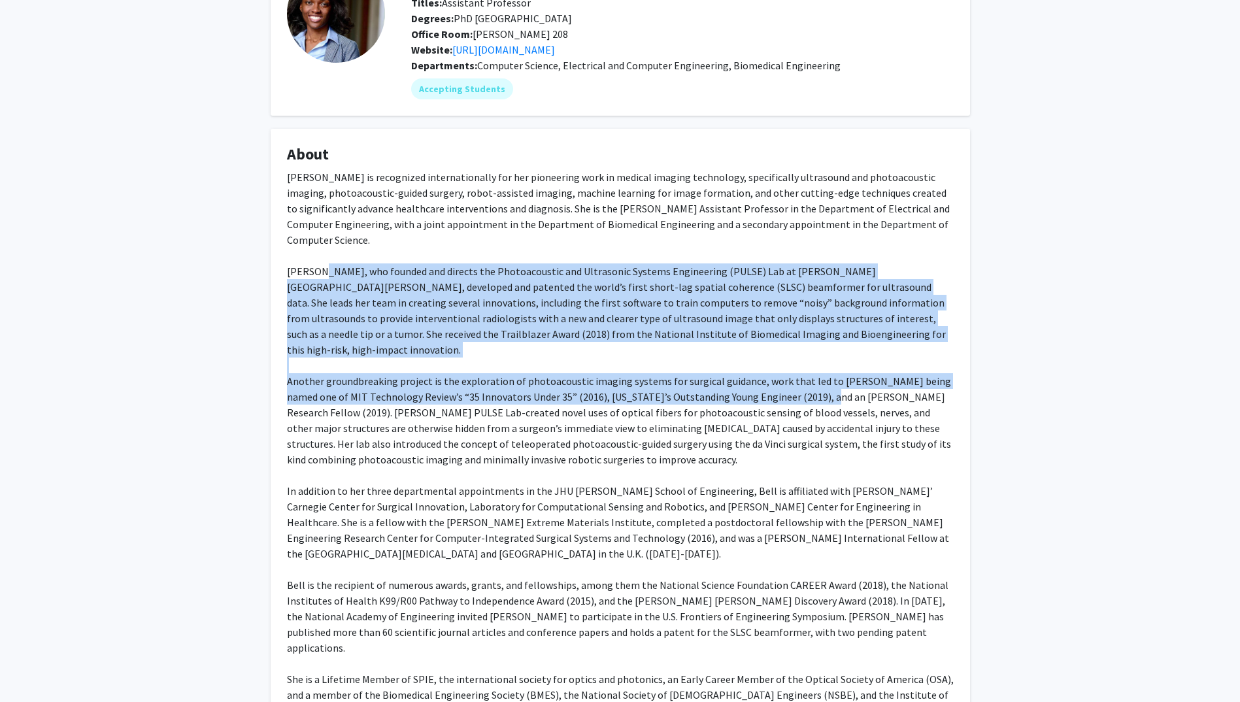
drag, startPoint x: 314, startPoint y: 252, endPoint x: 781, endPoint y: 369, distance: 480.4
click at [781, 369] on div "[PERSON_NAME] is recognized internationally for her pioneering work in medical …" at bounding box center [620, 561] width 667 height 784
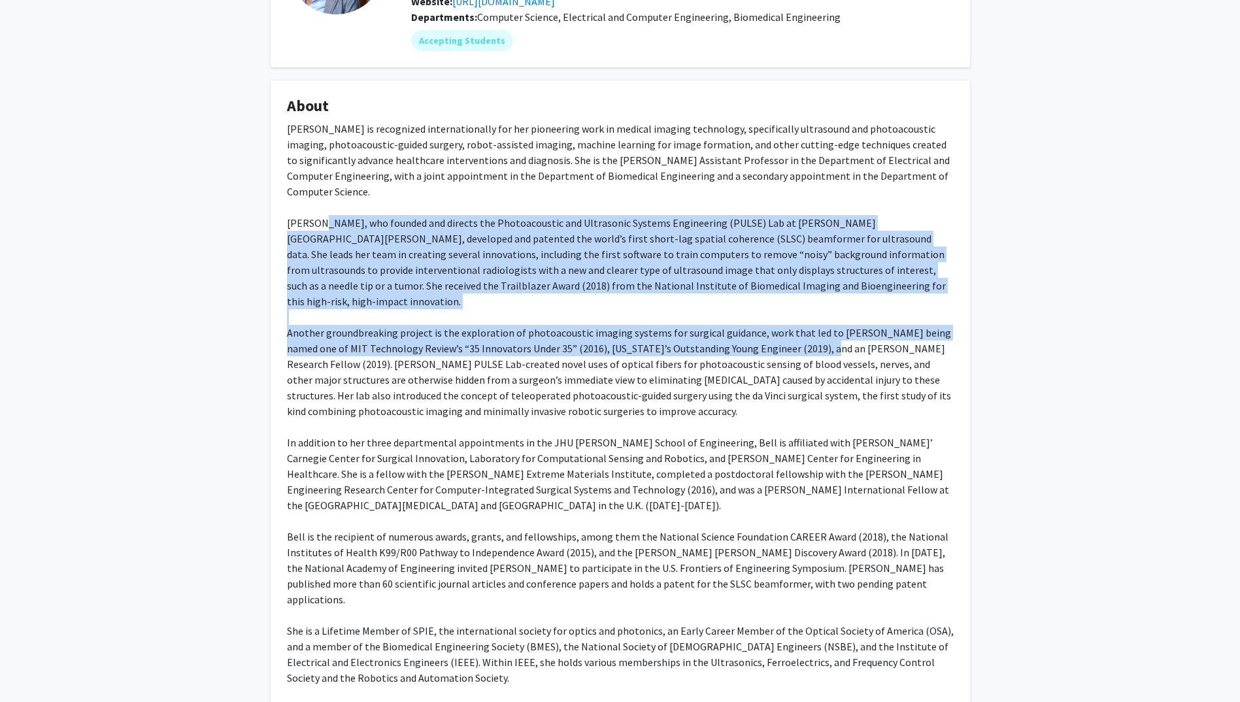
scroll to position [196, 0]
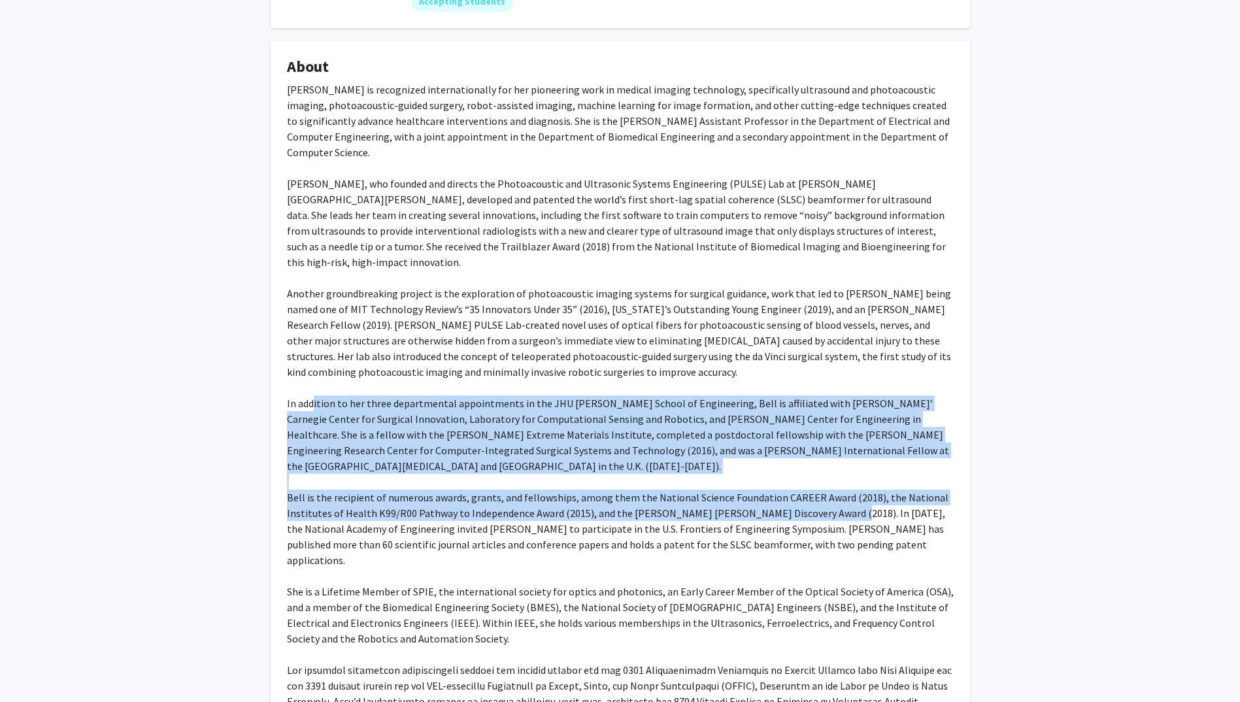
drag, startPoint x: 313, startPoint y: 369, endPoint x: 825, endPoint y: 480, distance: 523.8
click at [825, 480] on div "[PERSON_NAME] is recognized internationally for her pioneering work in medical …" at bounding box center [620, 474] width 667 height 784
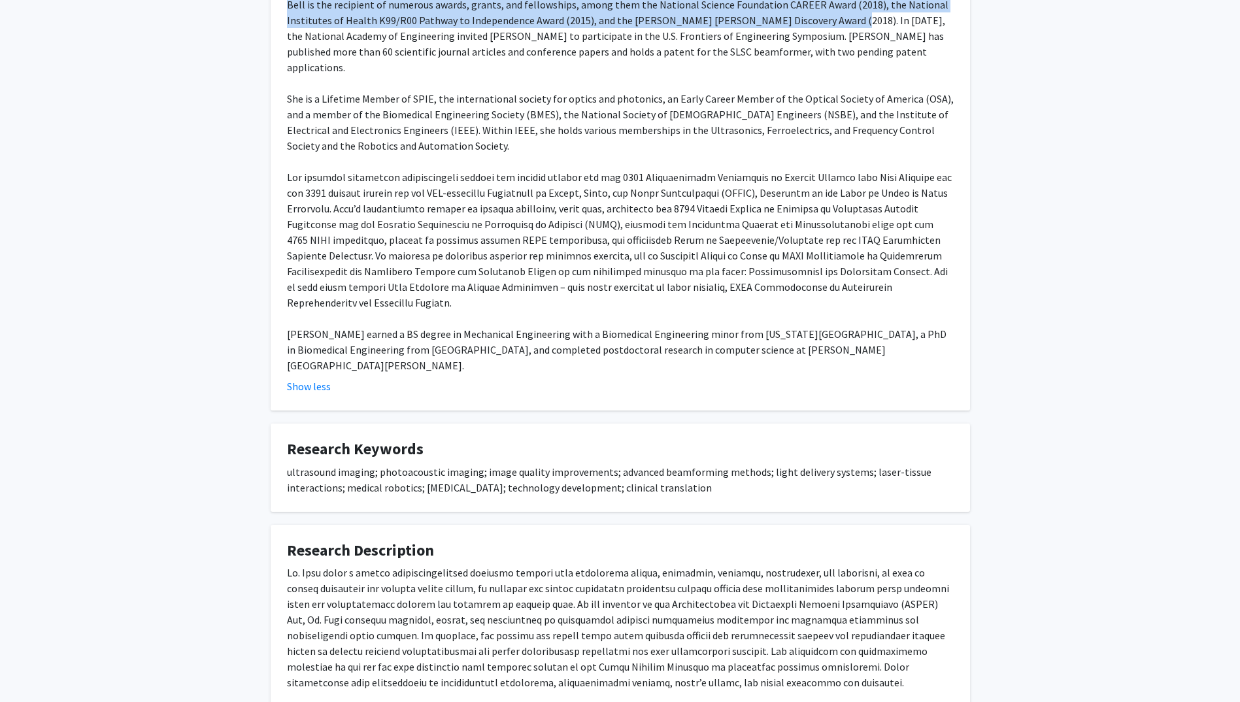
scroll to position [697, 0]
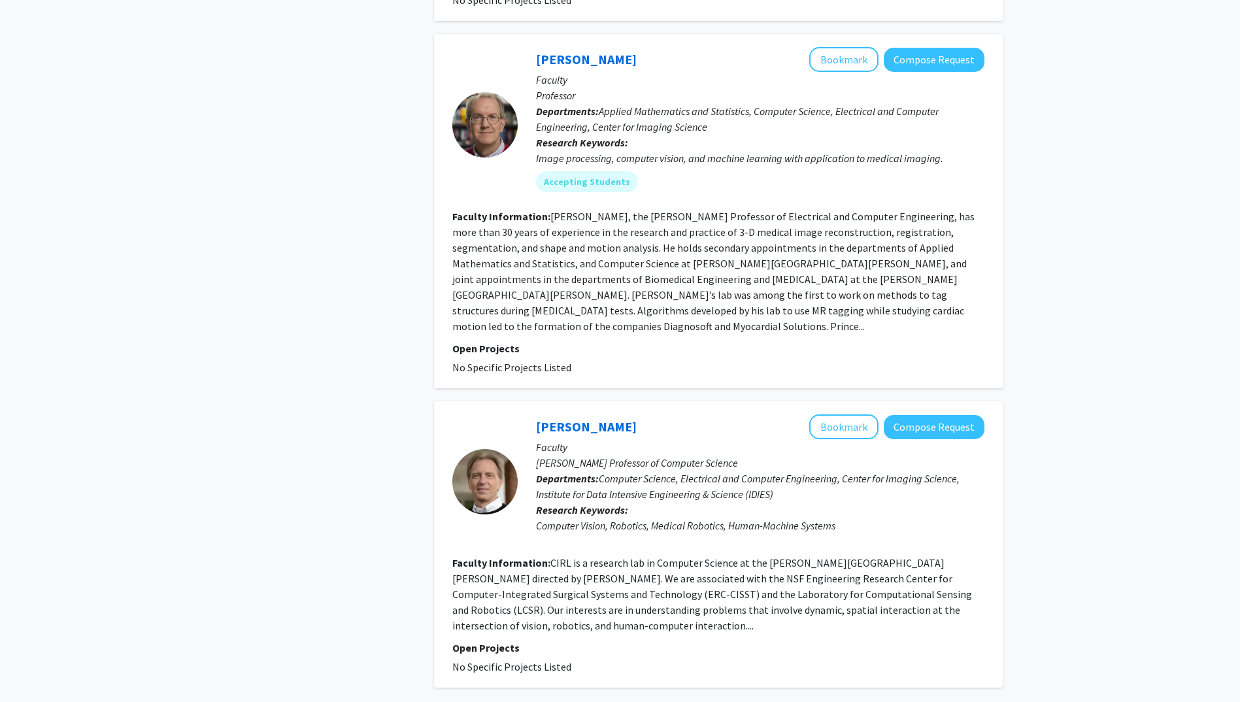
scroll to position [3047, 0]
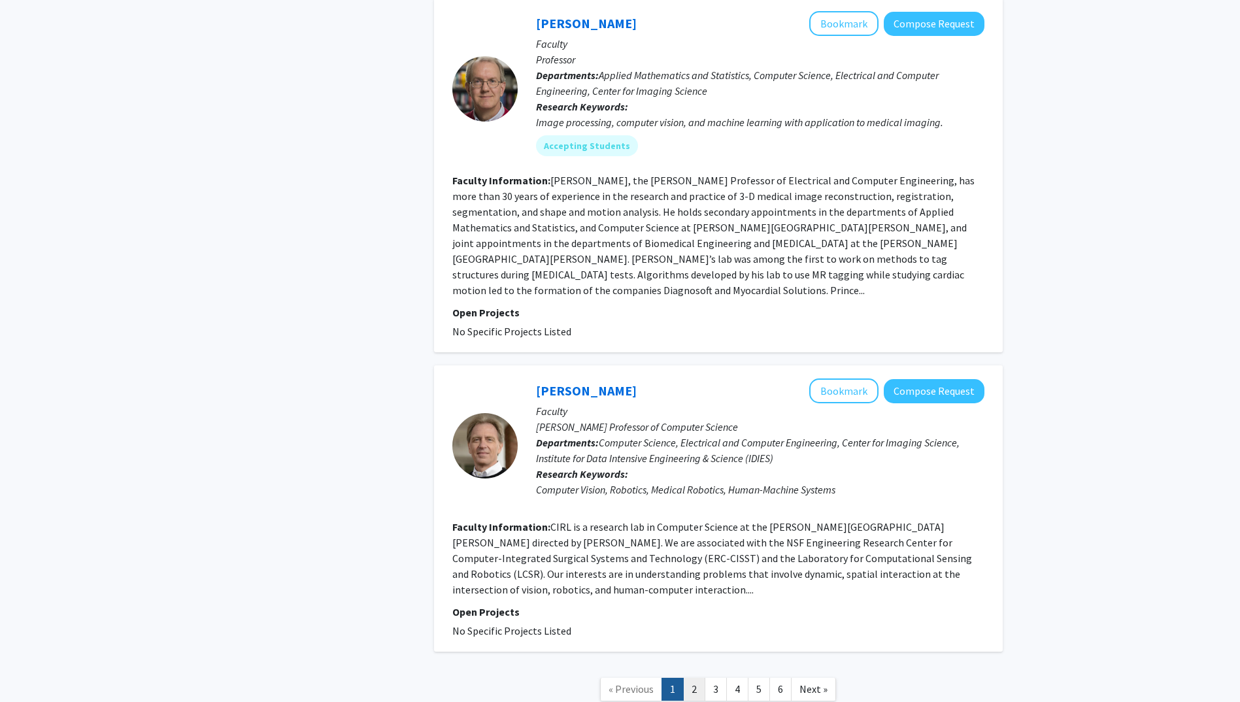
click at [697, 678] on link "2" at bounding box center [694, 689] width 22 height 23
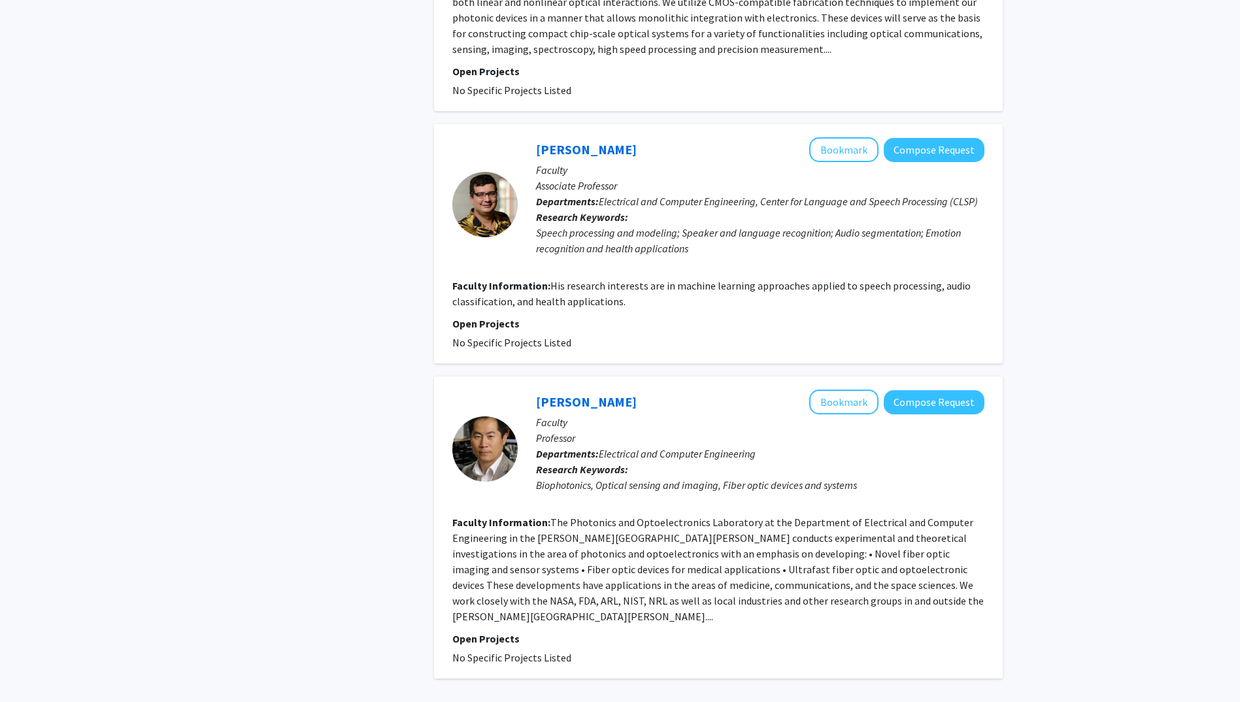
scroll to position [2615, 0]
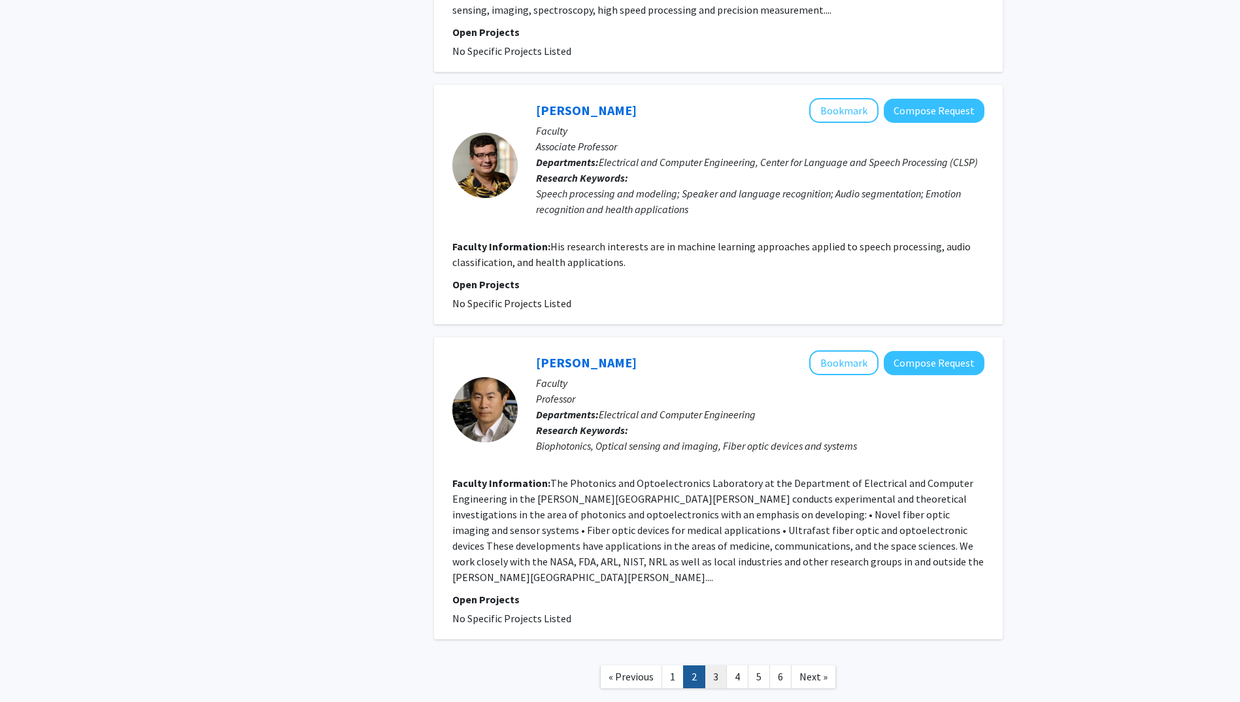
click at [718, 666] on link "3" at bounding box center [716, 677] width 22 height 23
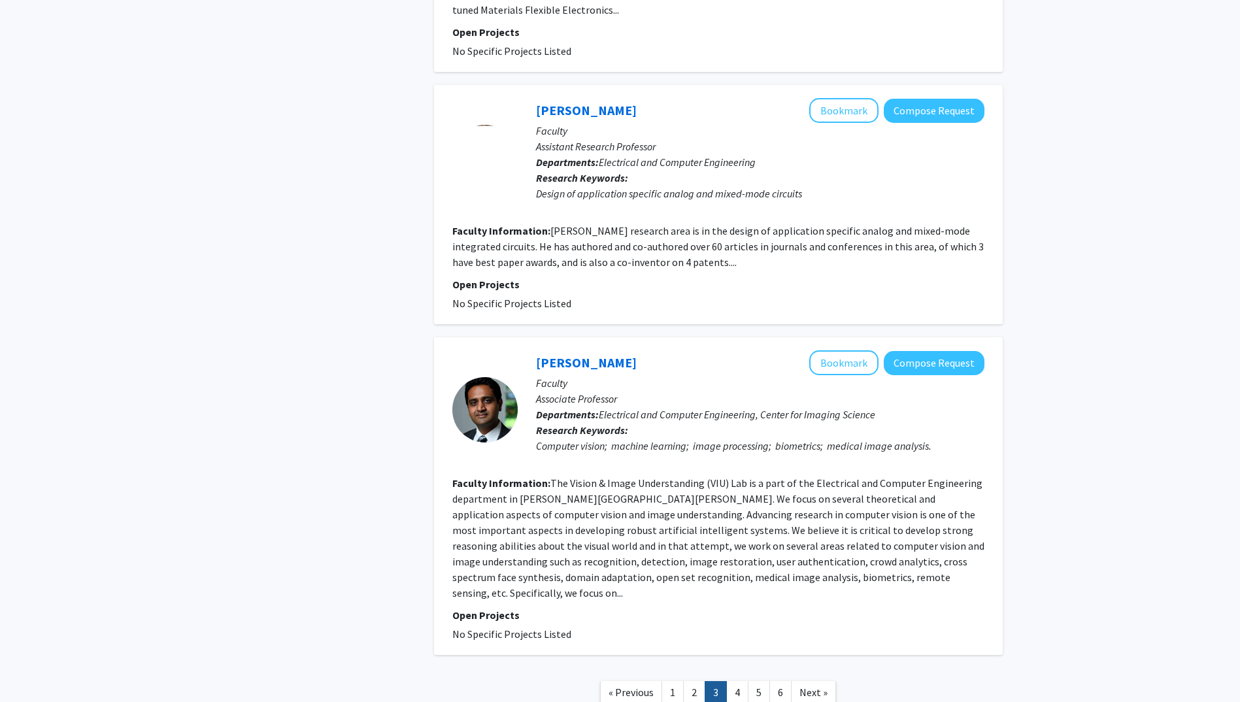
scroll to position [2618, 0]
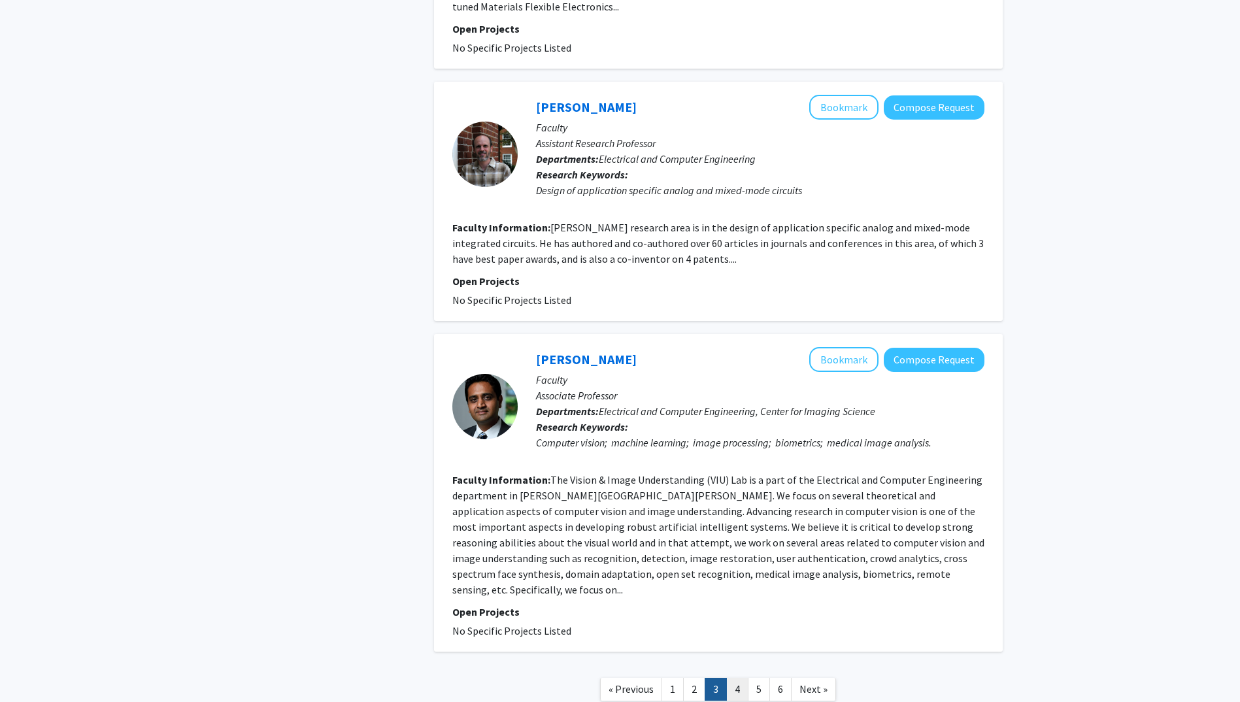
click at [745, 678] on link "4" at bounding box center [737, 689] width 22 height 23
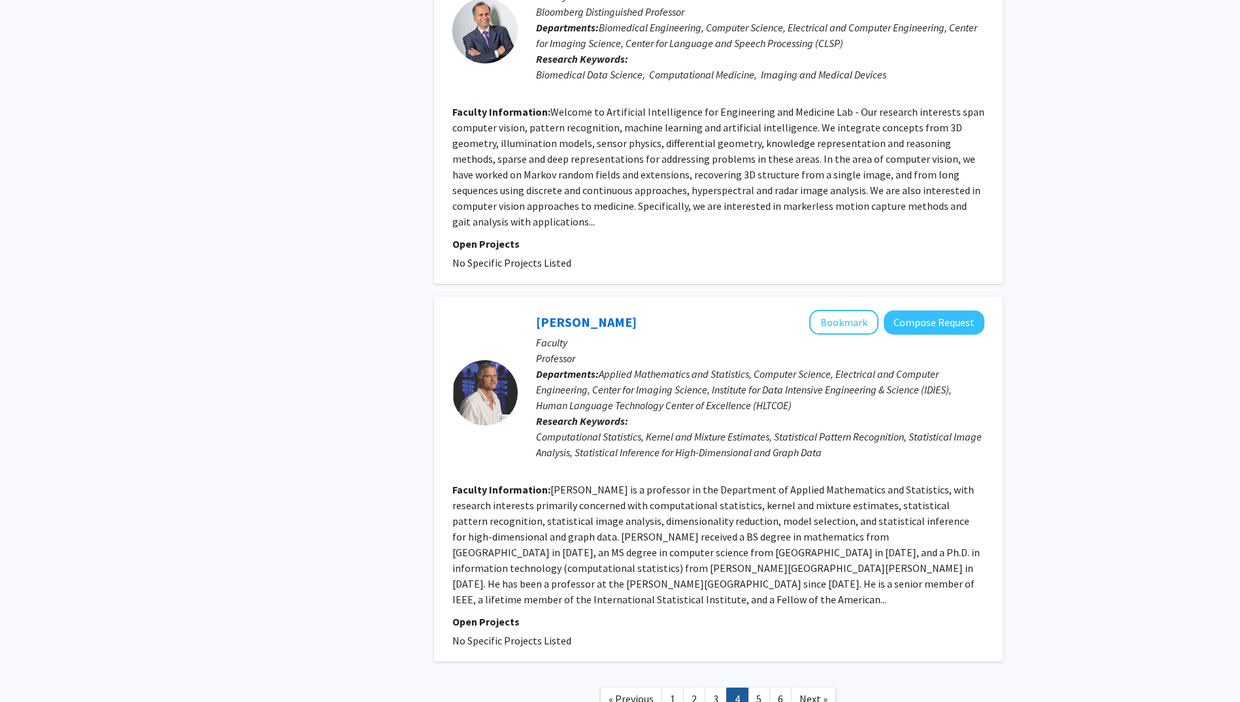
scroll to position [2430, 0]
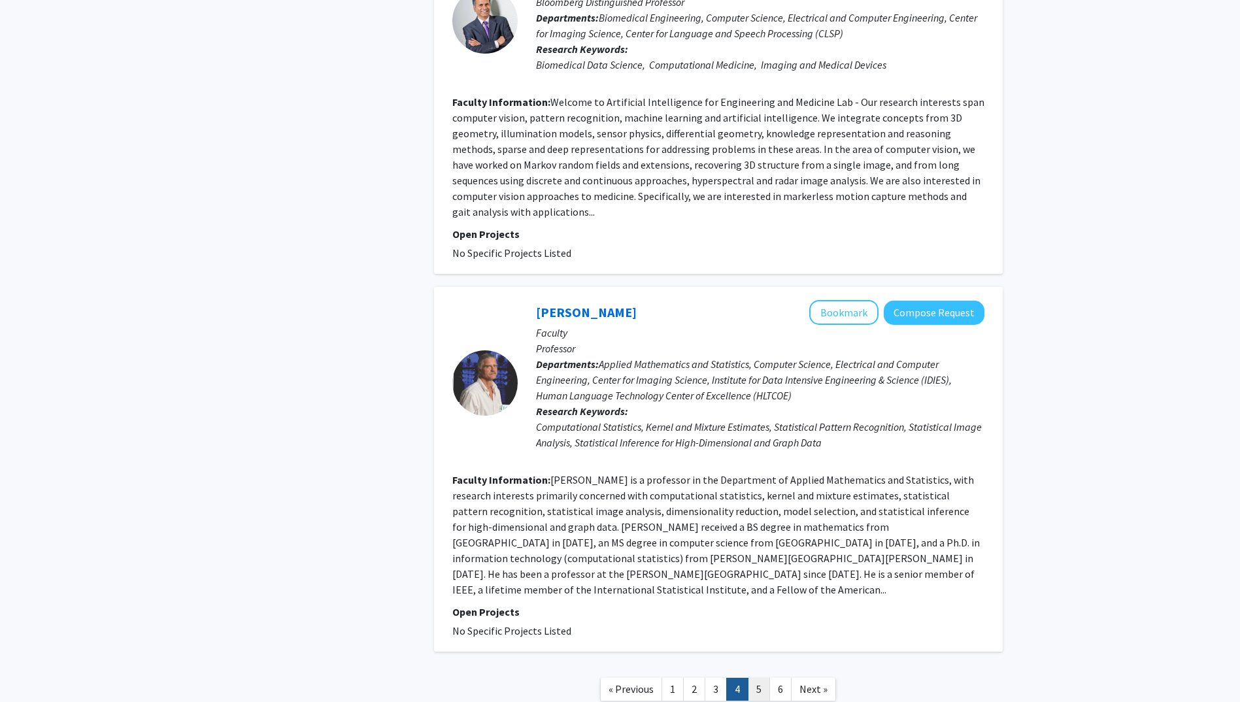
click at [760, 678] on link "5" at bounding box center [759, 689] width 22 height 23
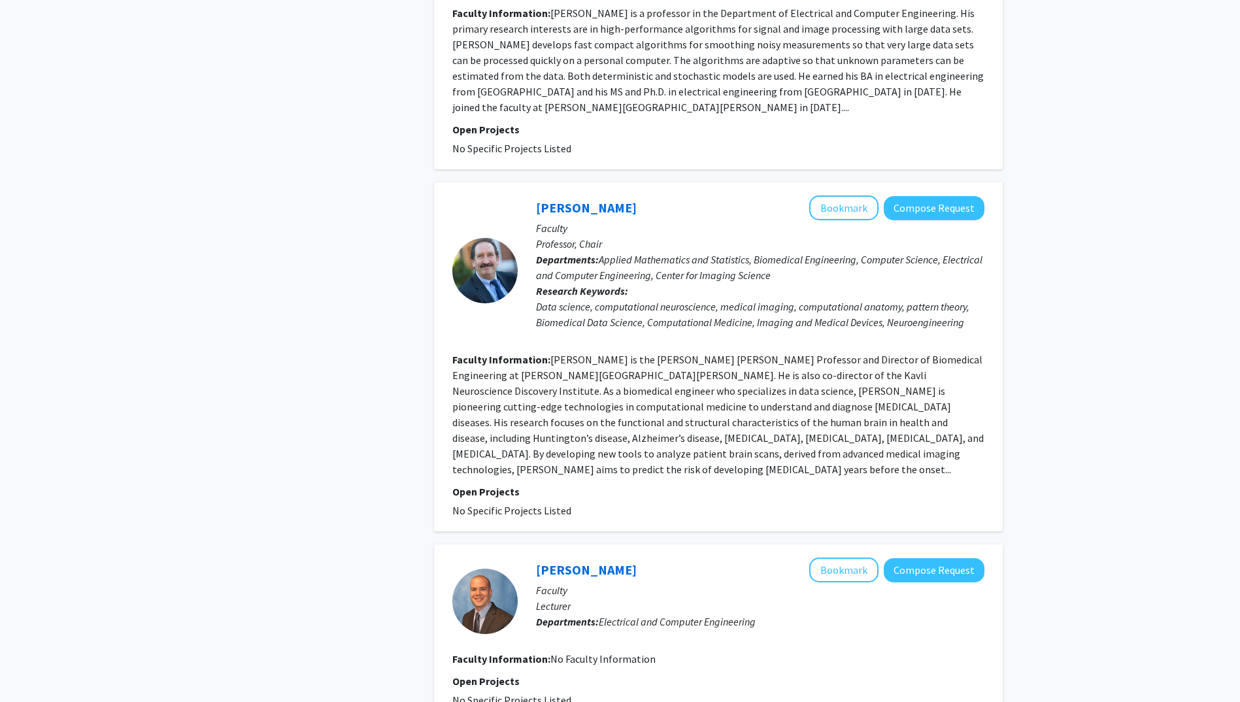
scroll to position [2484, 0]
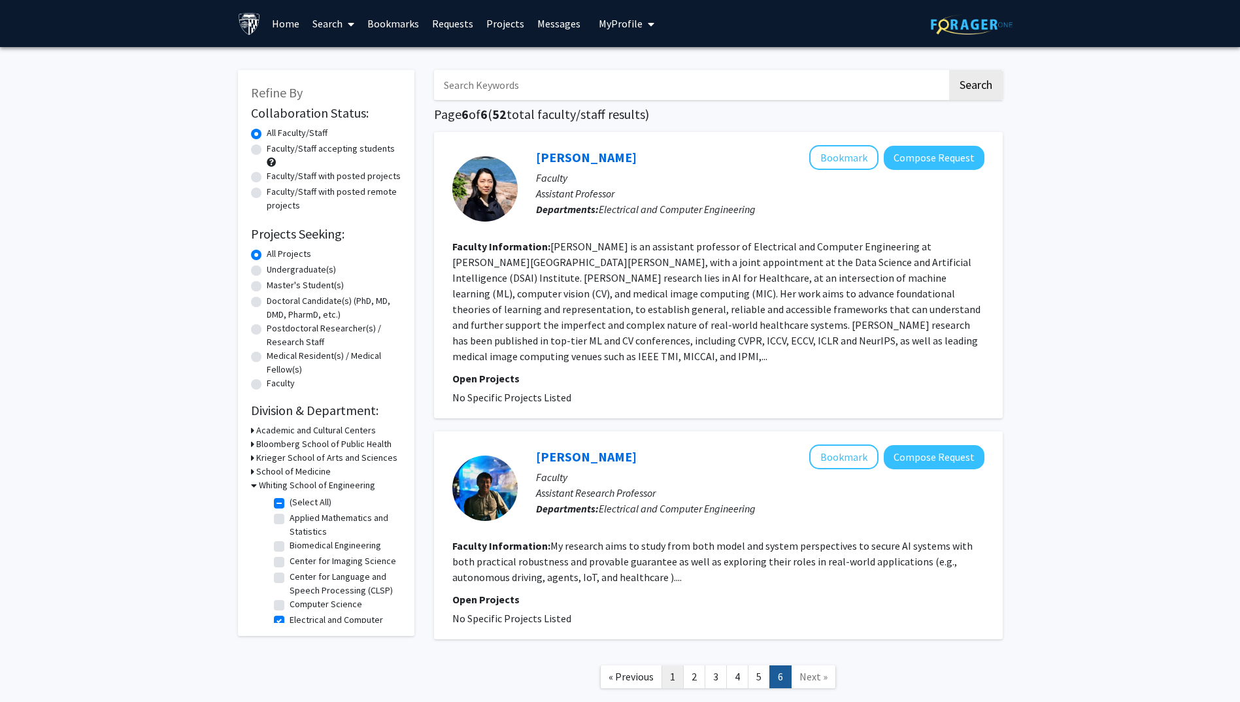
click at [675, 666] on link "1" at bounding box center [673, 677] width 22 height 23
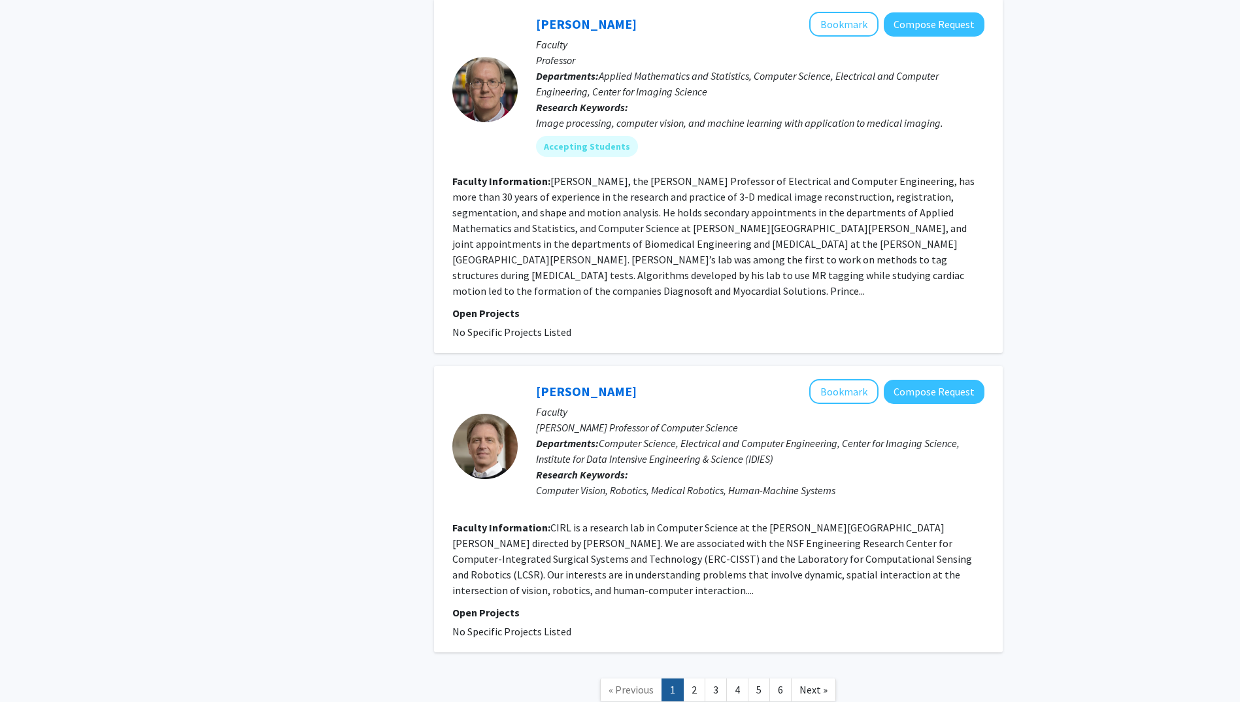
scroll to position [3047, 0]
